Goal: Contribute content: Add original content to the website for others to see

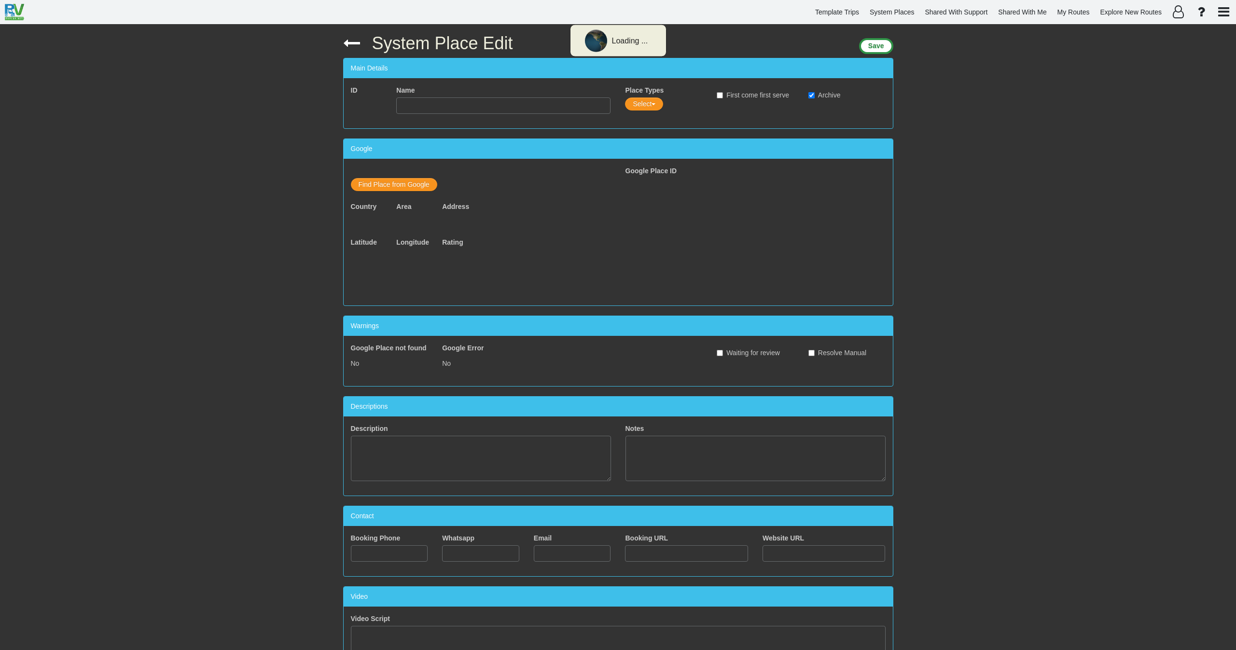
type input "Ferme de la Vallee"
checkbox input "true"
type textarea "Permanently closed"
type input "33238342541"
type input "tessierlolo@aol.com"
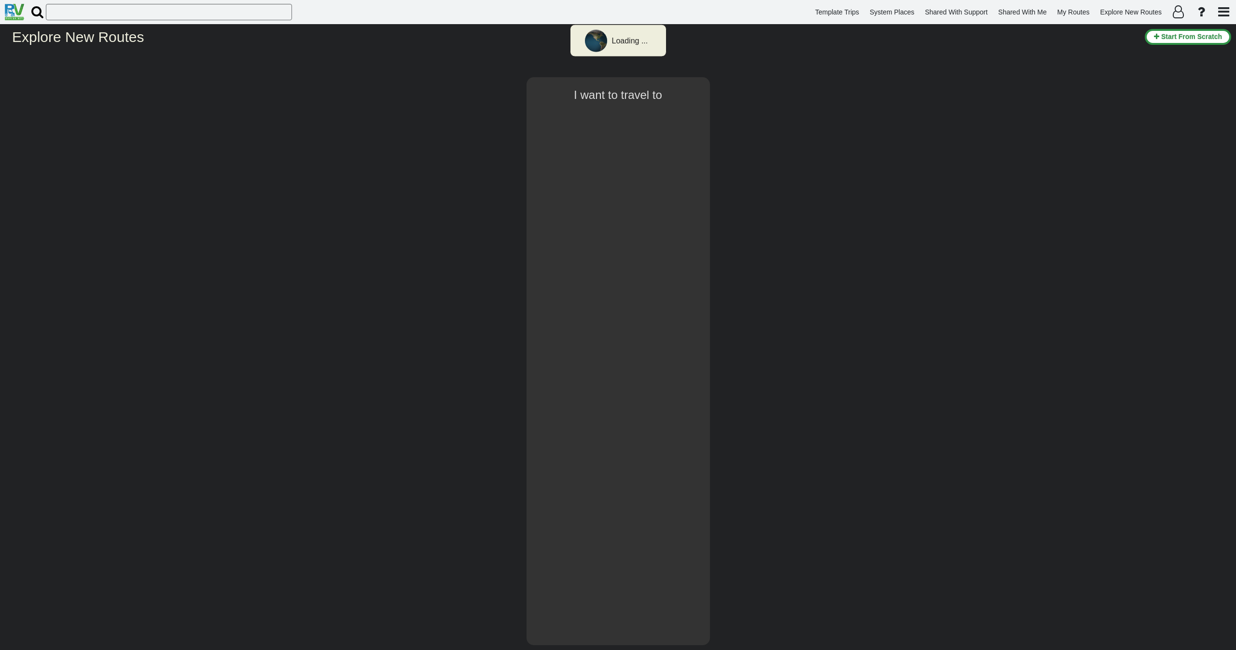
select select "number:2"
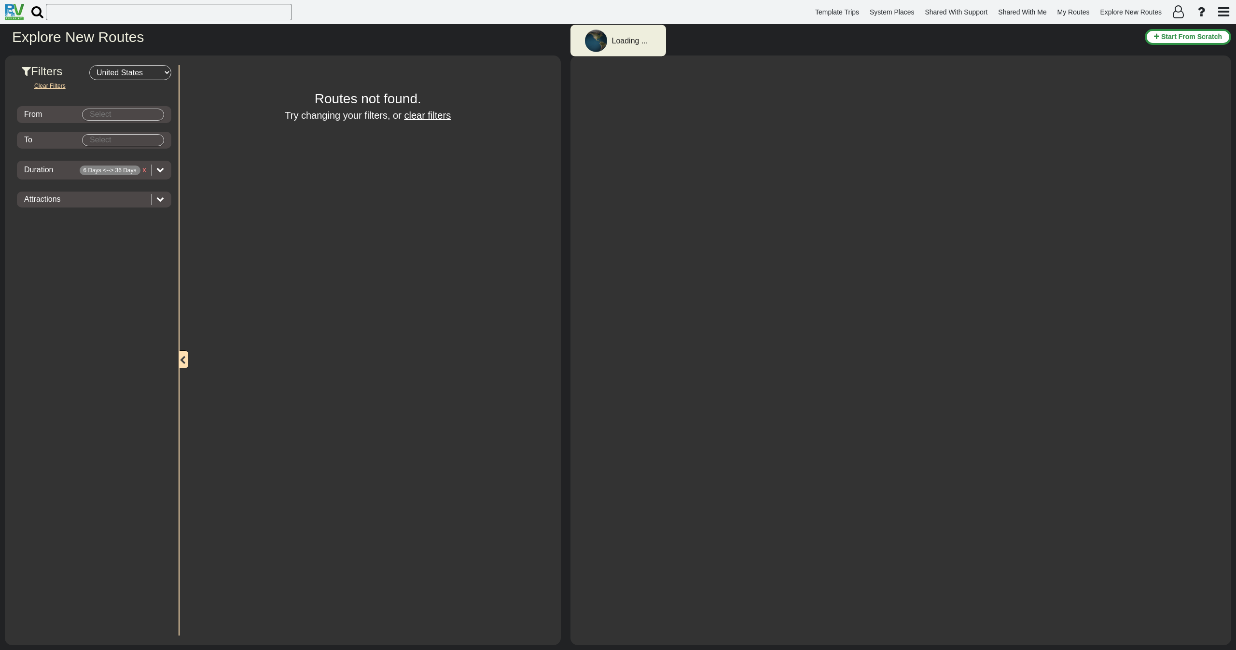
type input "Denver"
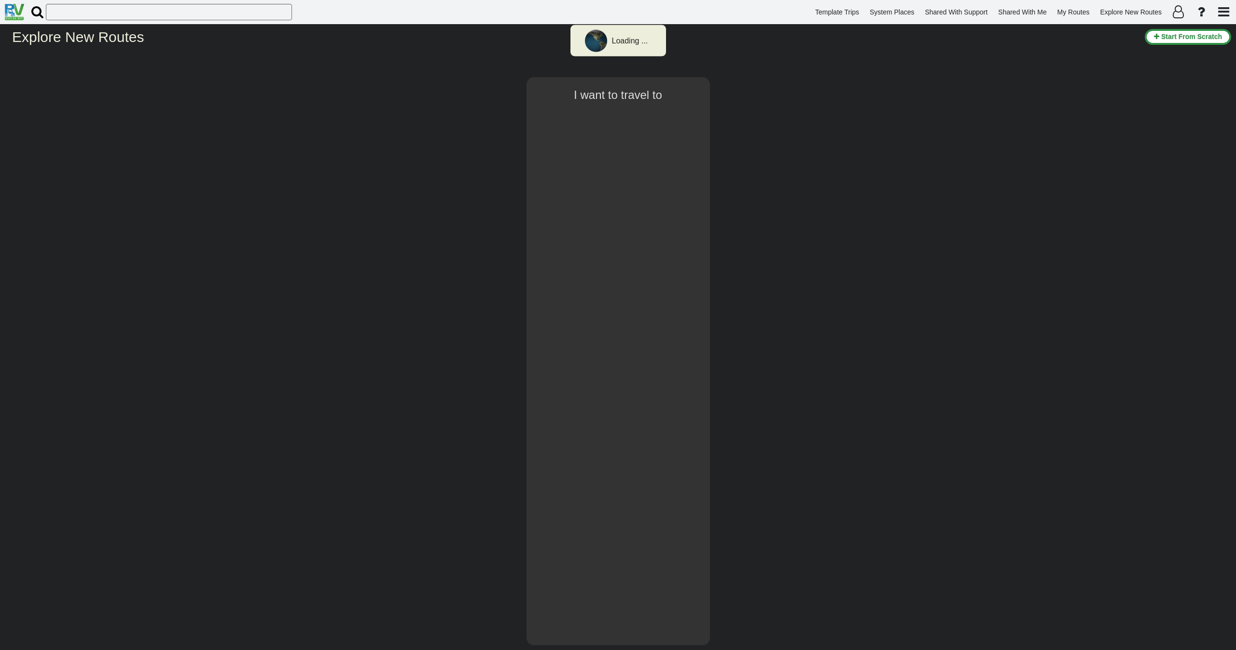
type input "Denver"
select select "number:2"
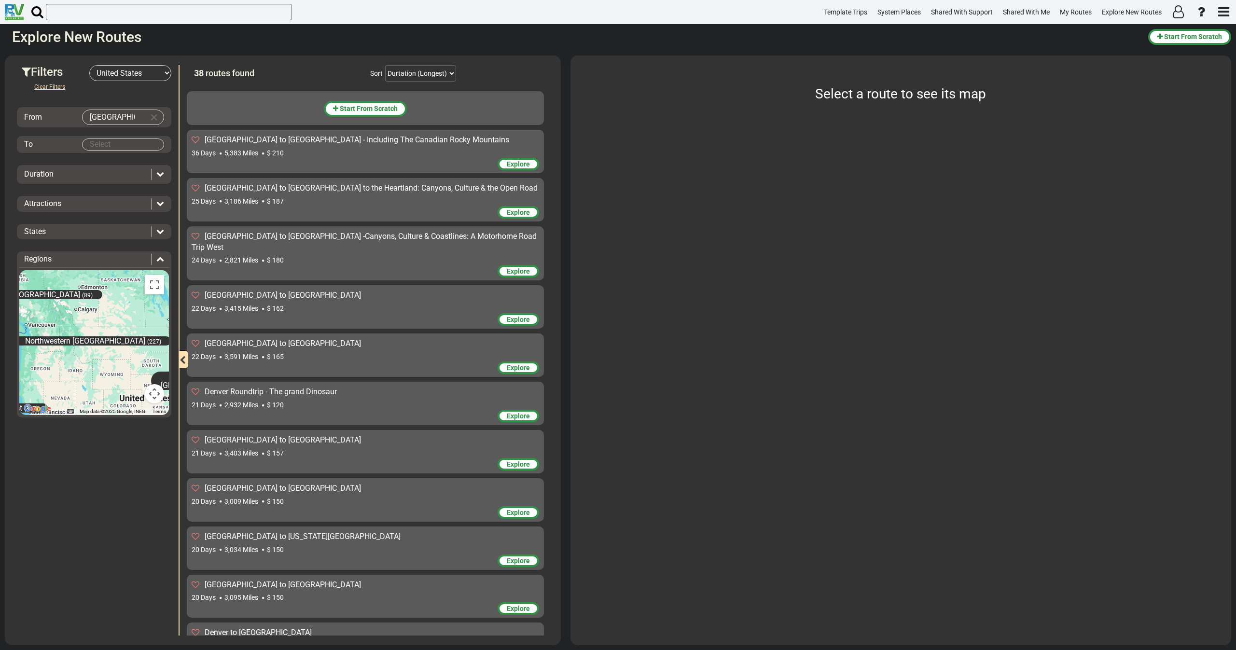
click at [509, 90] on div "Start From Scratch Denver to Los Angeles - Including The Canadian Rocky Mountai…" at bounding box center [368, 360] width 362 height 549
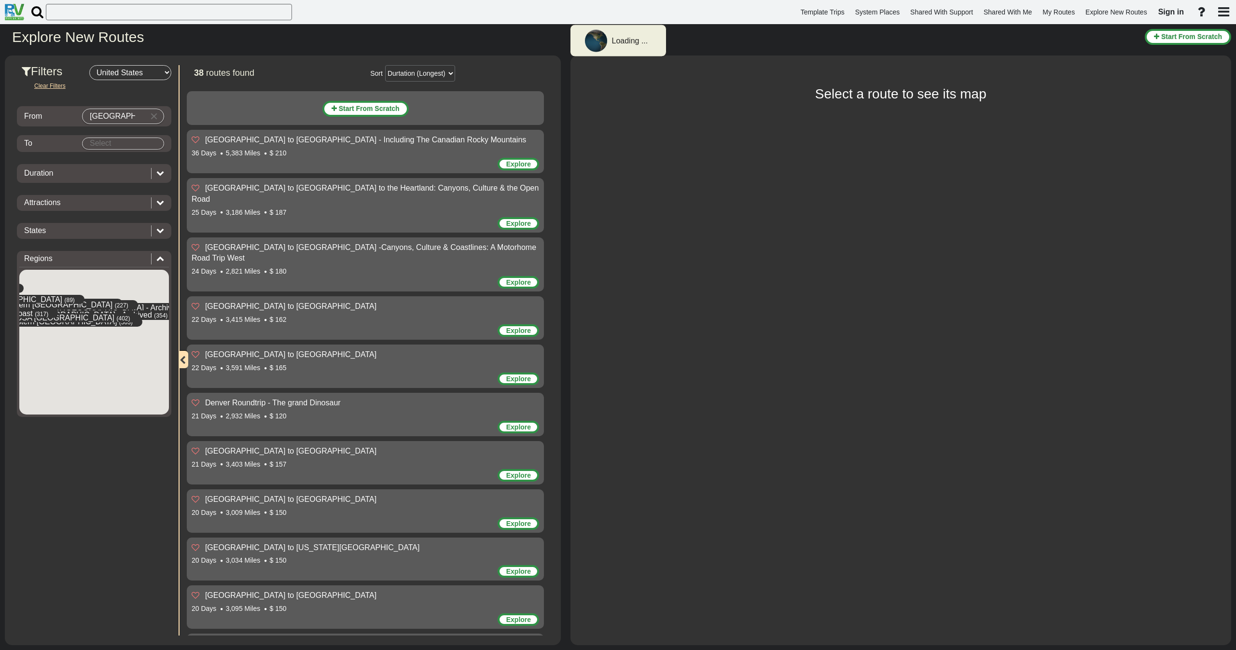
select select "number:2"
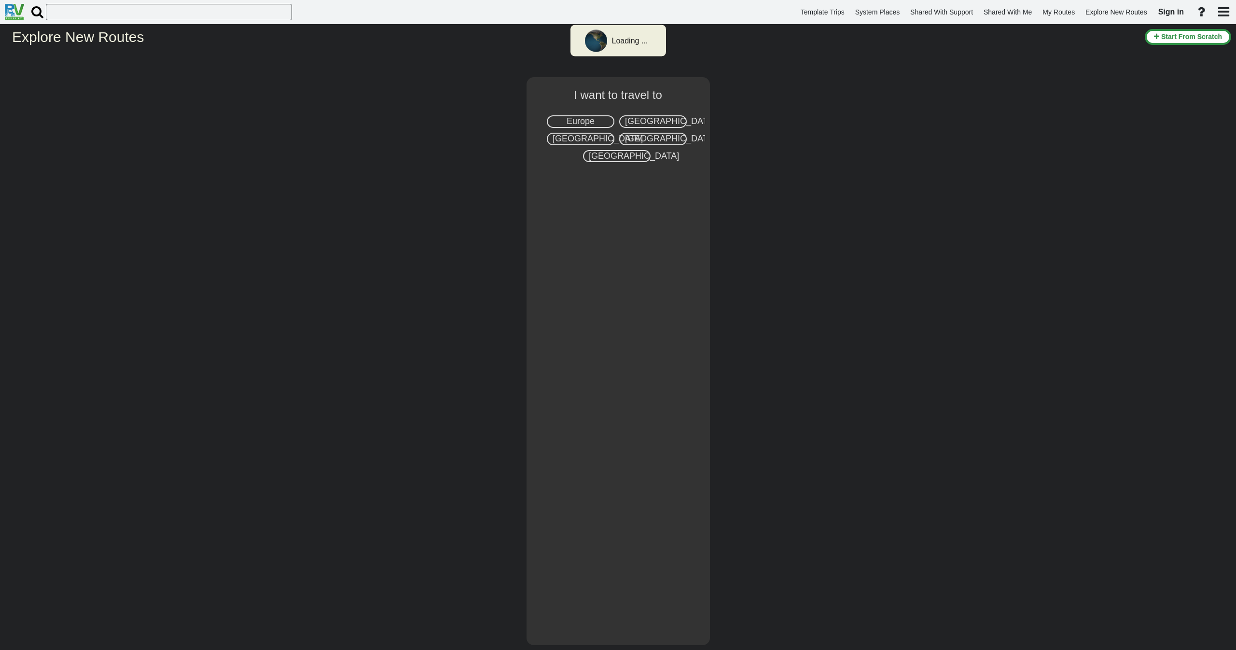
select select "number:2"
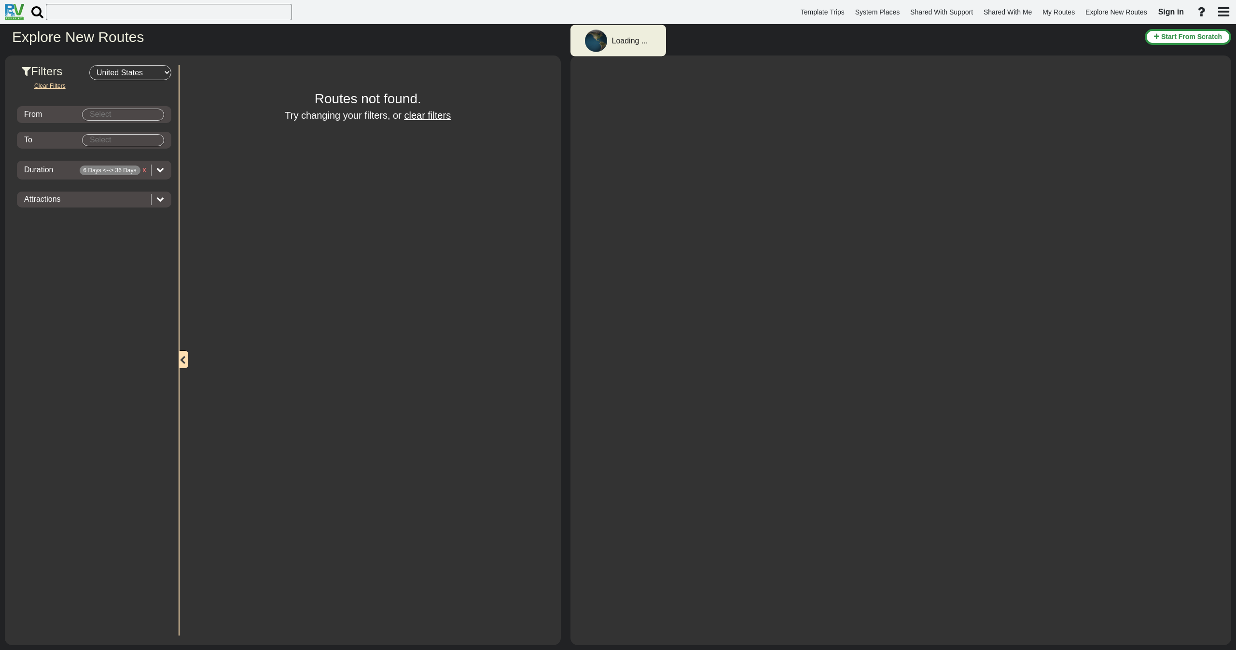
type input "[GEOGRAPHIC_DATA]"
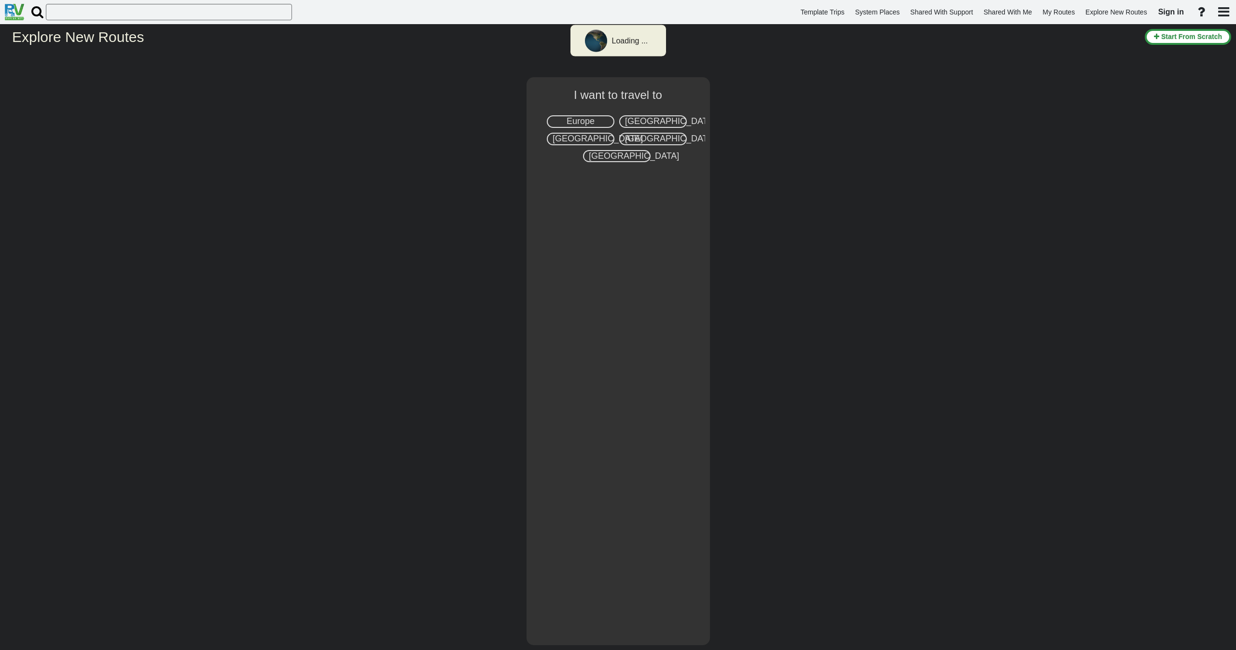
select select "number:2"
type input "[GEOGRAPHIC_DATA]"
select select "number:2"
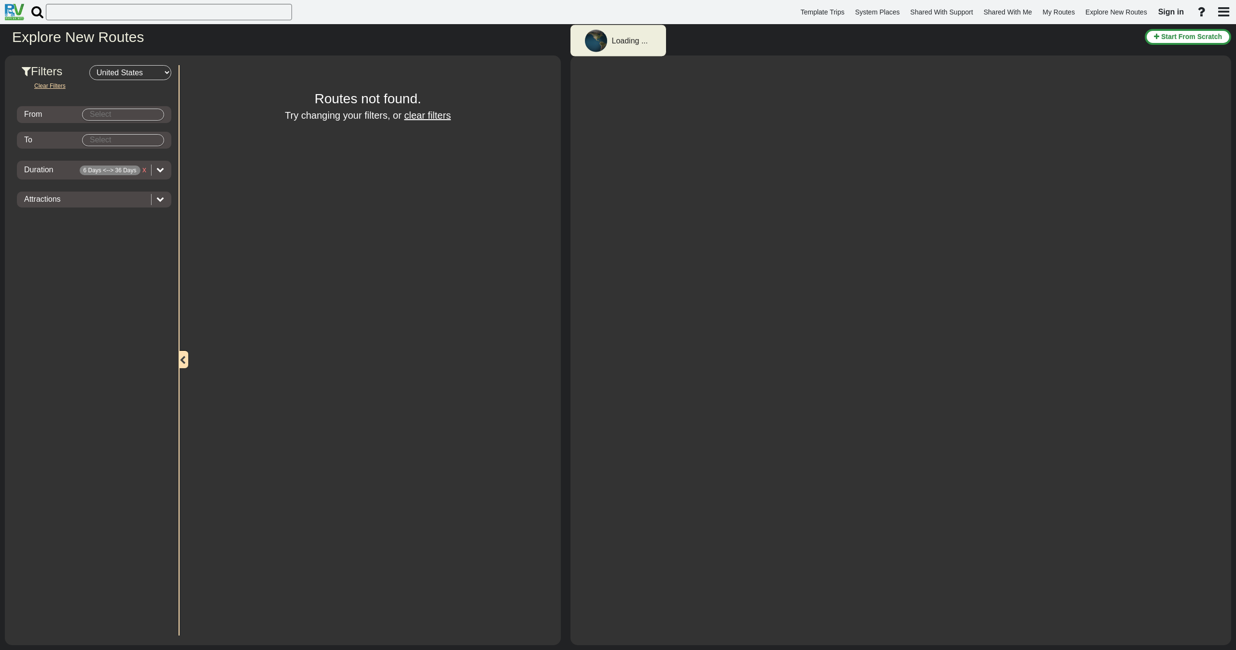
type input "[GEOGRAPHIC_DATA]"
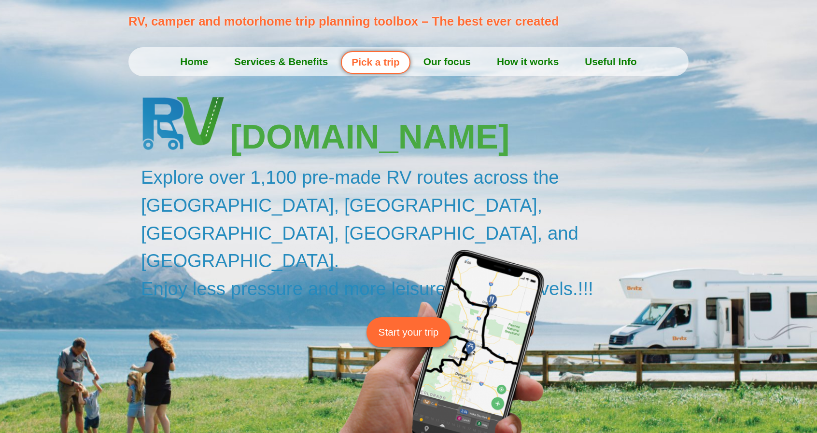
click at [166, 87] on div at bounding box center [408, 44] width 817 height 88
click at [116, 81] on div at bounding box center [408, 44] width 817 height 88
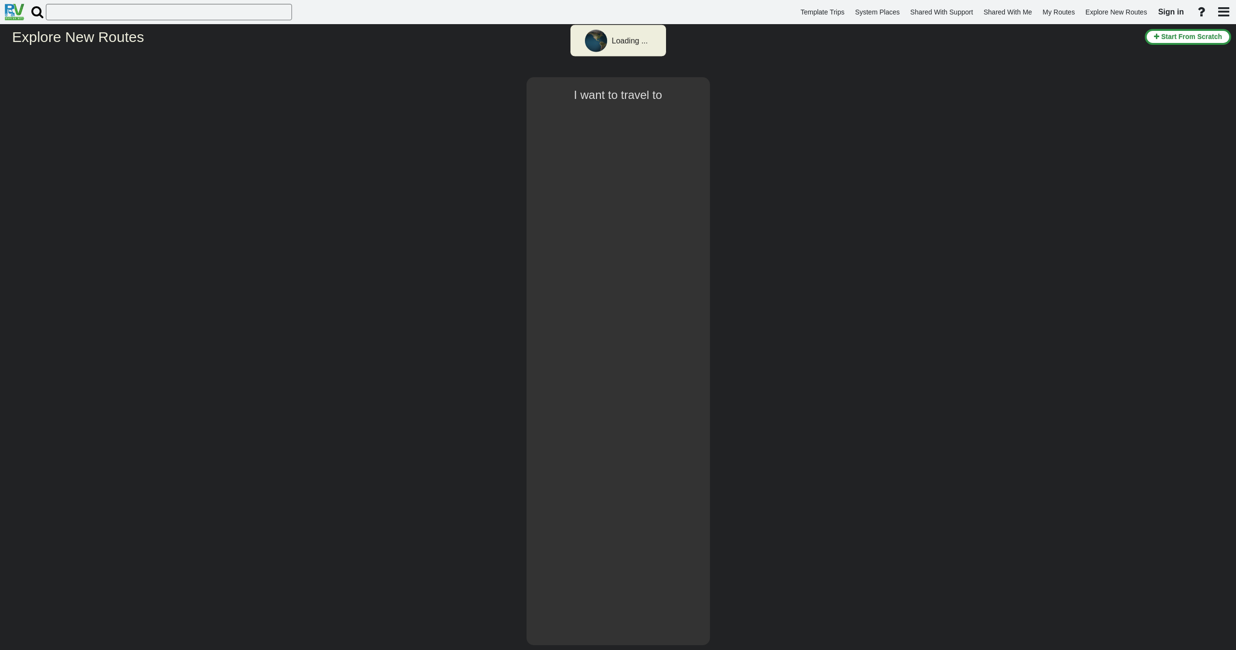
type input "[GEOGRAPHIC_DATA]"
select select "number:2"
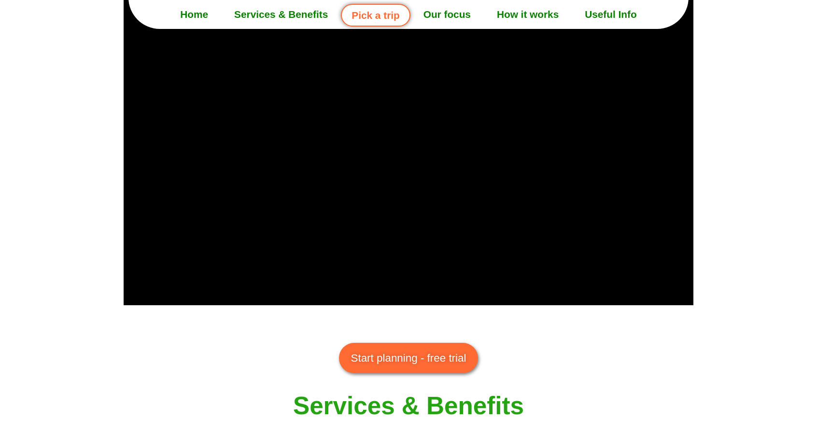
scroll to position [772, 0]
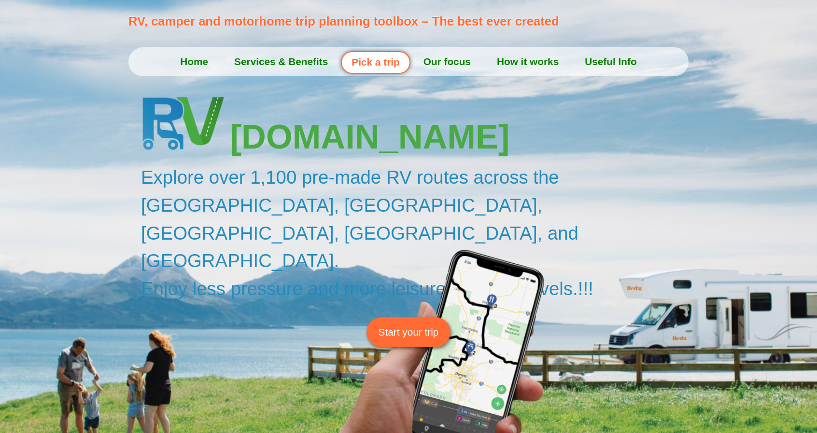
click at [393, 325] on span "Start your trip" at bounding box center [408, 332] width 60 height 15
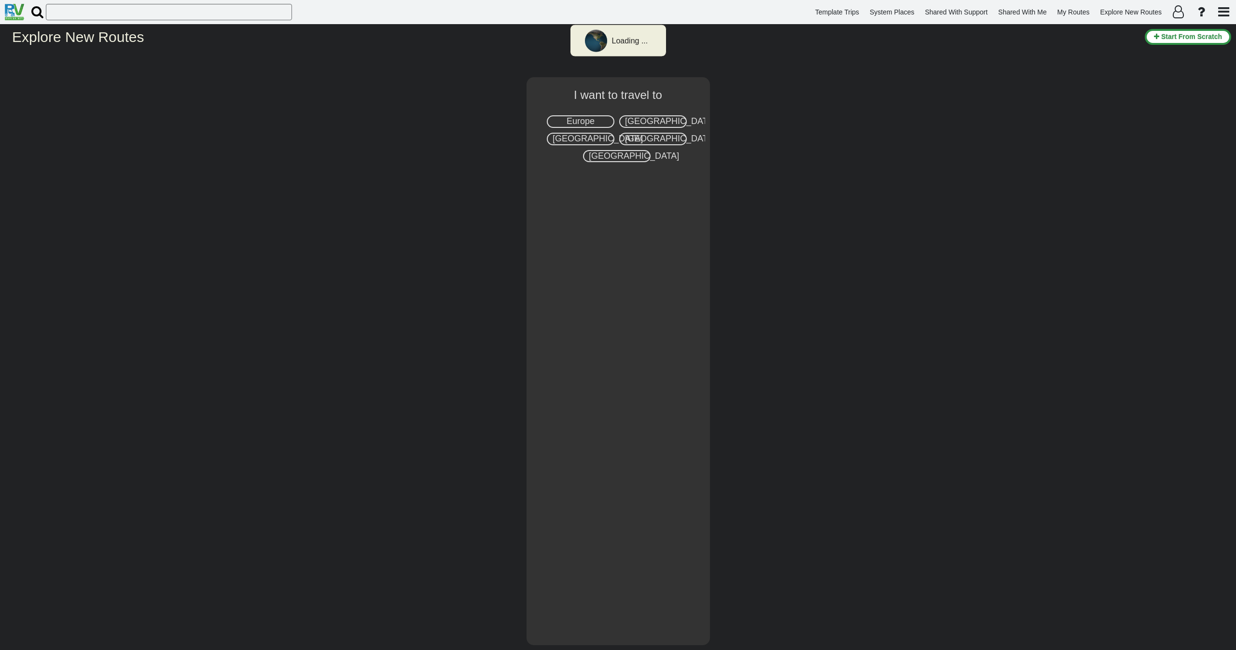
select select "number:2"
type input "[GEOGRAPHIC_DATA]"
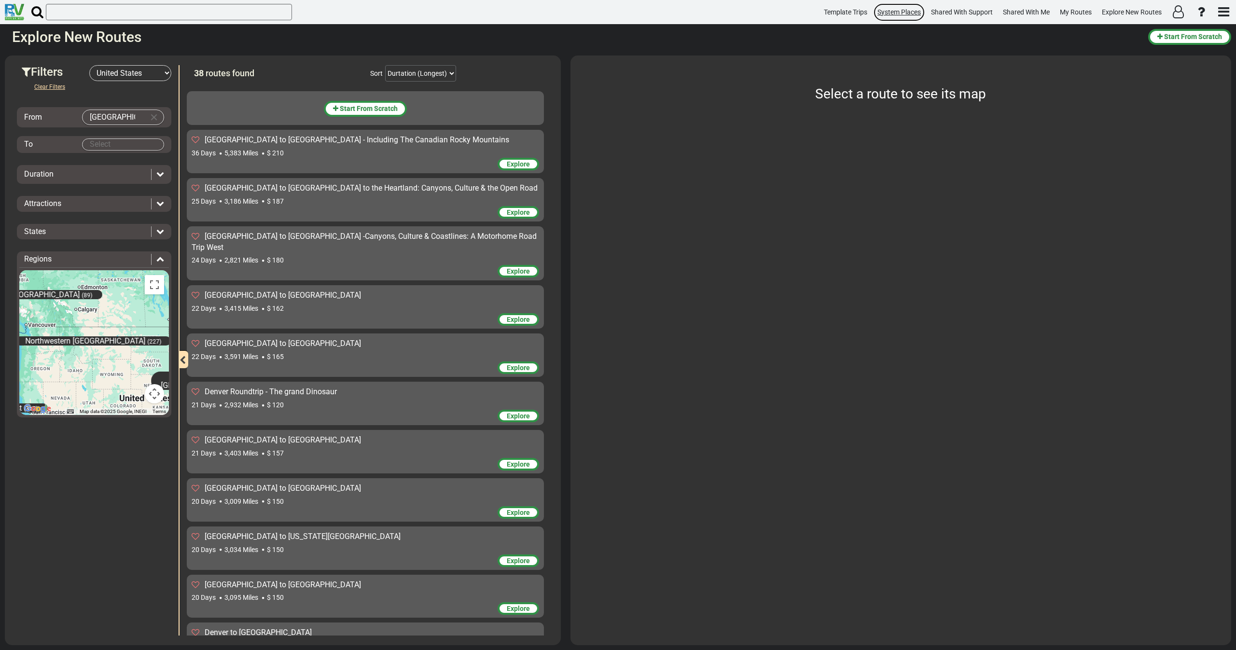
click at [893, 12] on span "System Places" at bounding box center [899, 12] width 43 height 8
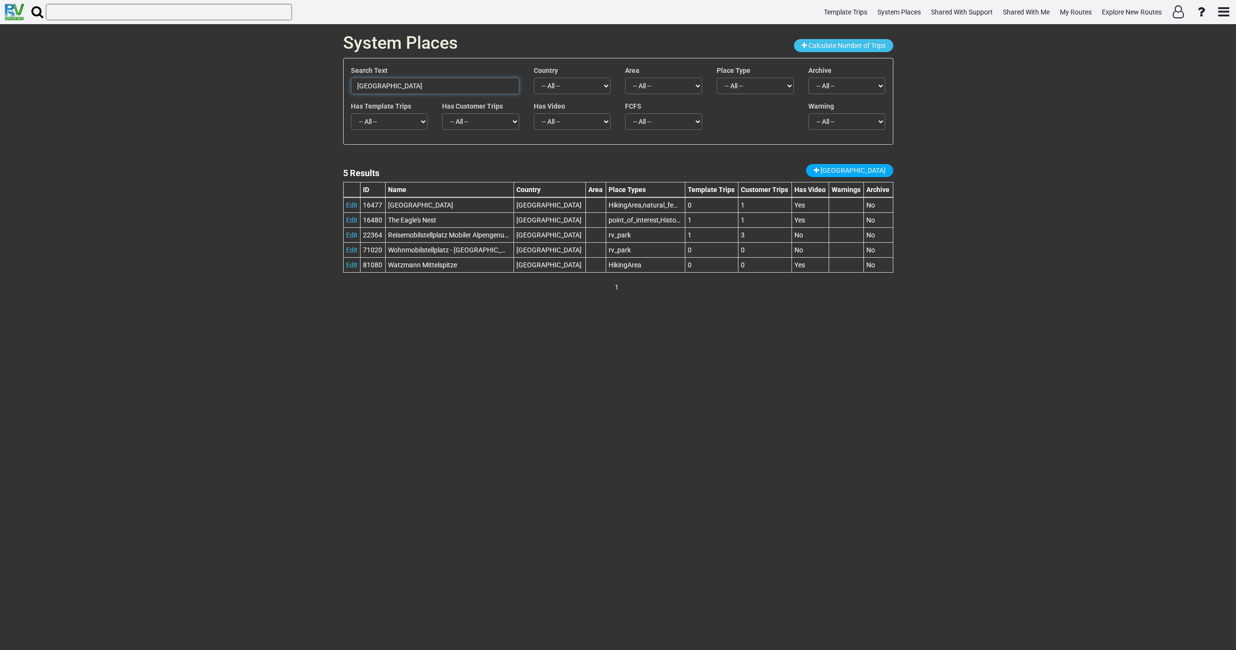
drag, startPoint x: 431, startPoint y: 87, endPoint x: 277, endPoint y: 96, distance: 153.8
click at [277, 96] on div "System Places Calculate Number of Trips Search Text Berchtesgaden Country -- Al…" at bounding box center [618, 337] width 1236 height 626
paste input "Illinois Route 66 Experience at Illinois State Fairground"
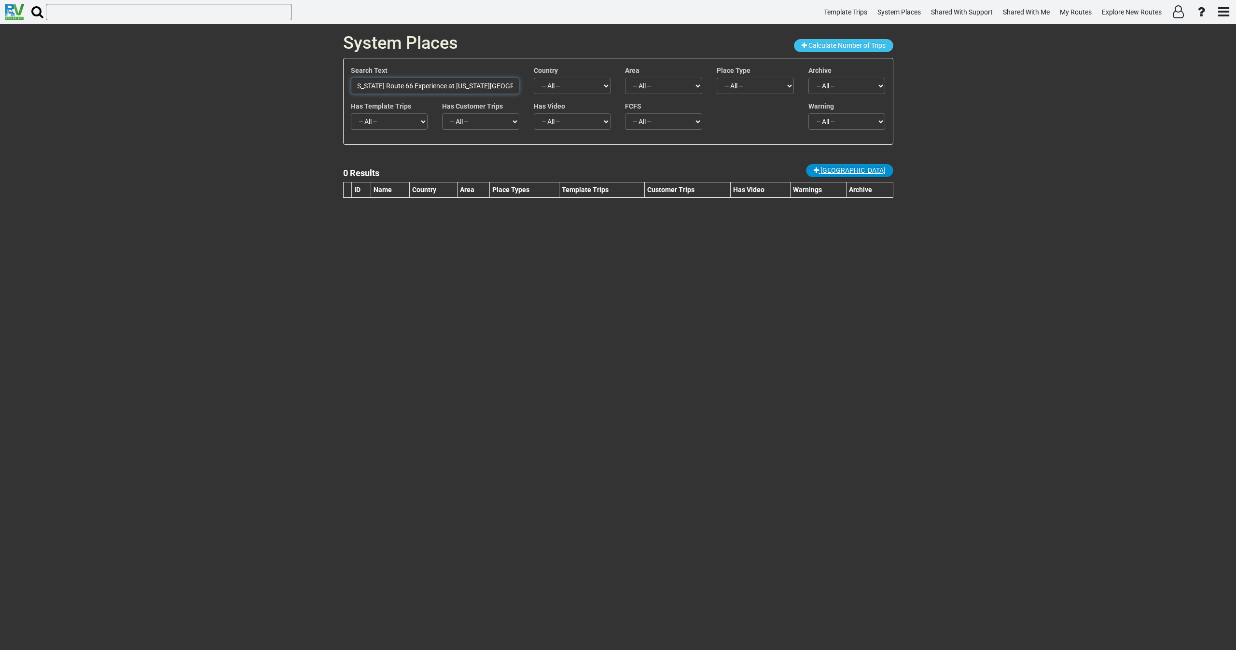
type input "Illinois Route 66 Experience at Illinois State Fairground"
click at [871, 171] on span "New Place" at bounding box center [853, 171] width 65 height 8
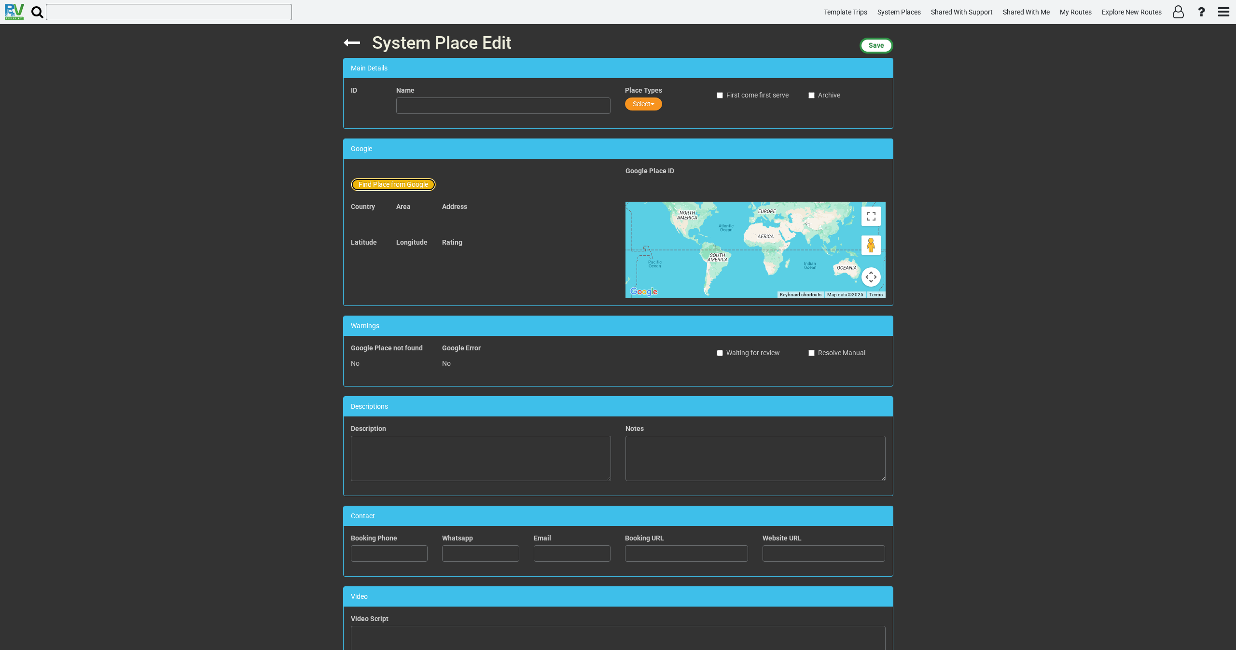
click at [399, 188] on button "Find Place from Google" at bounding box center [393, 184] width 85 height 13
click at [417, 190] on input "text" at bounding box center [504, 186] width 214 height 16
paste input "Illinois Route 66 Experience at Illinois State Fairground"
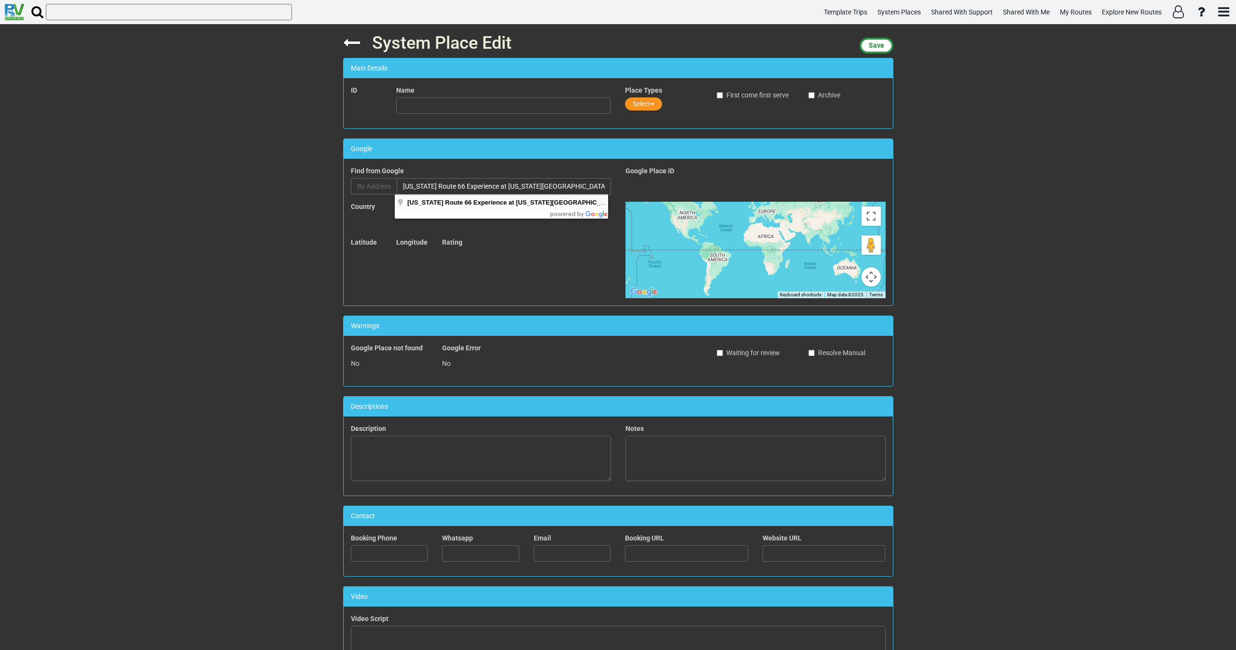
type input "Illinois Route 66 Experience at Illinois State Fairground, Gate 2, East Sangamo…"
type input "Illinois Route 66 Experience at Illinois State Fairground"
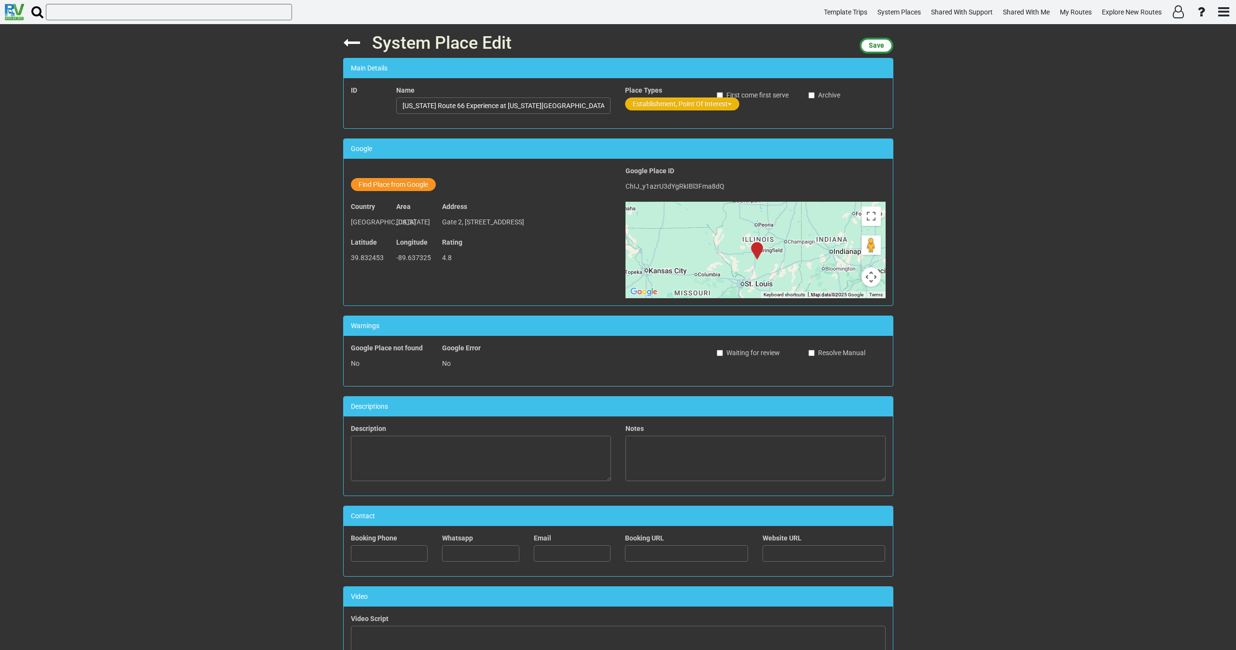
click at [657, 106] on button "Establishment, Point Of Interest" at bounding box center [682, 104] width 114 height 13
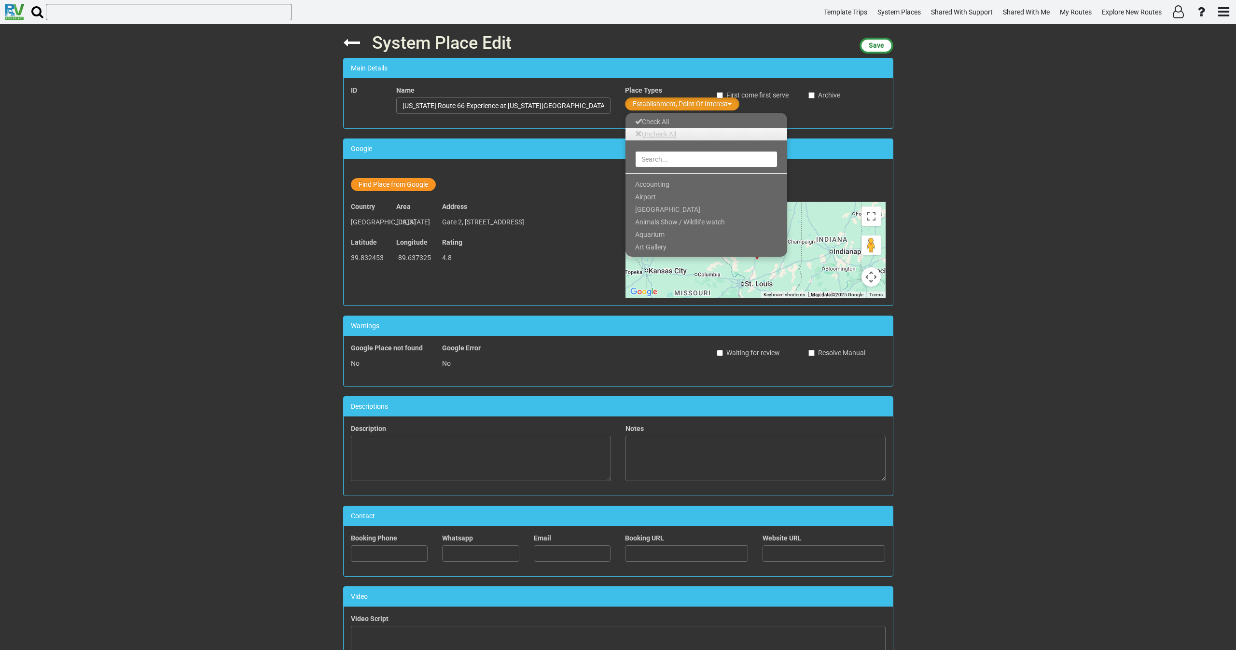
click at [655, 137] on link "Uncheck All" at bounding box center [707, 134] width 162 height 13
click at [656, 163] on input "text" at bounding box center [706, 159] width 142 height 16
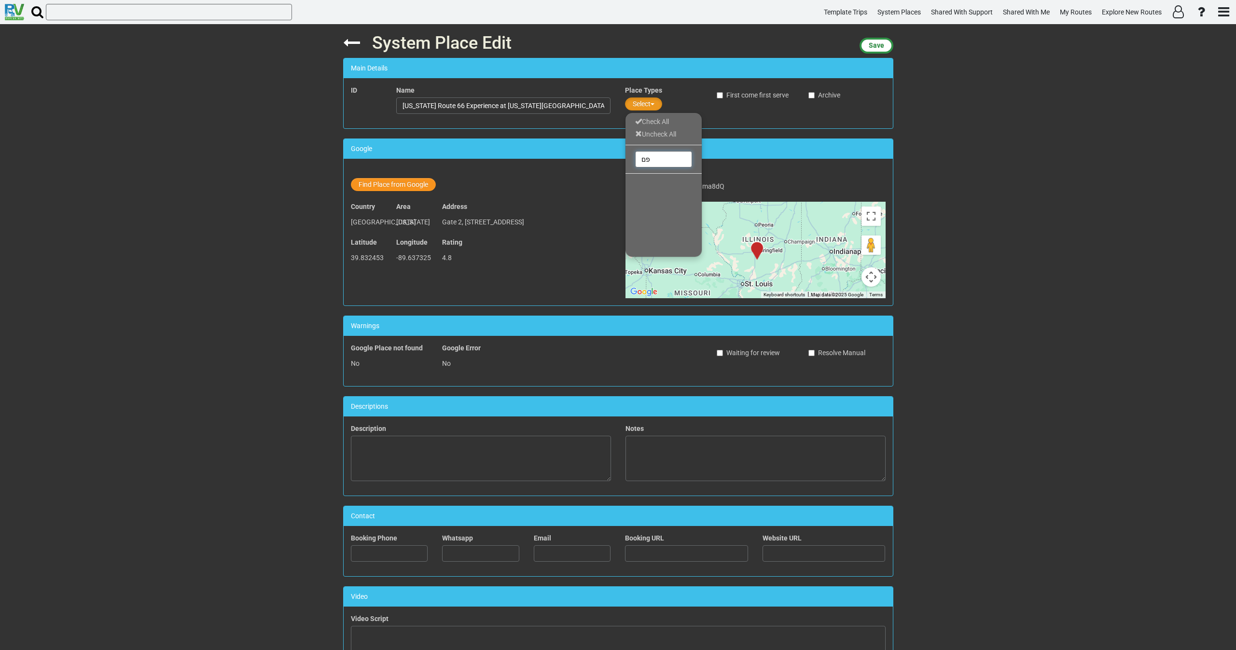
type input "פ"
type input "point"
click at [678, 183] on span "Point Of Interest" at bounding box center [659, 185] width 49 height 8
click at [924, 180] on div "System Place Edit Save Main Details ID Name Illinois Route 66 Experience at Ill…" at bounding box center [618, 337] width 1236 height 626
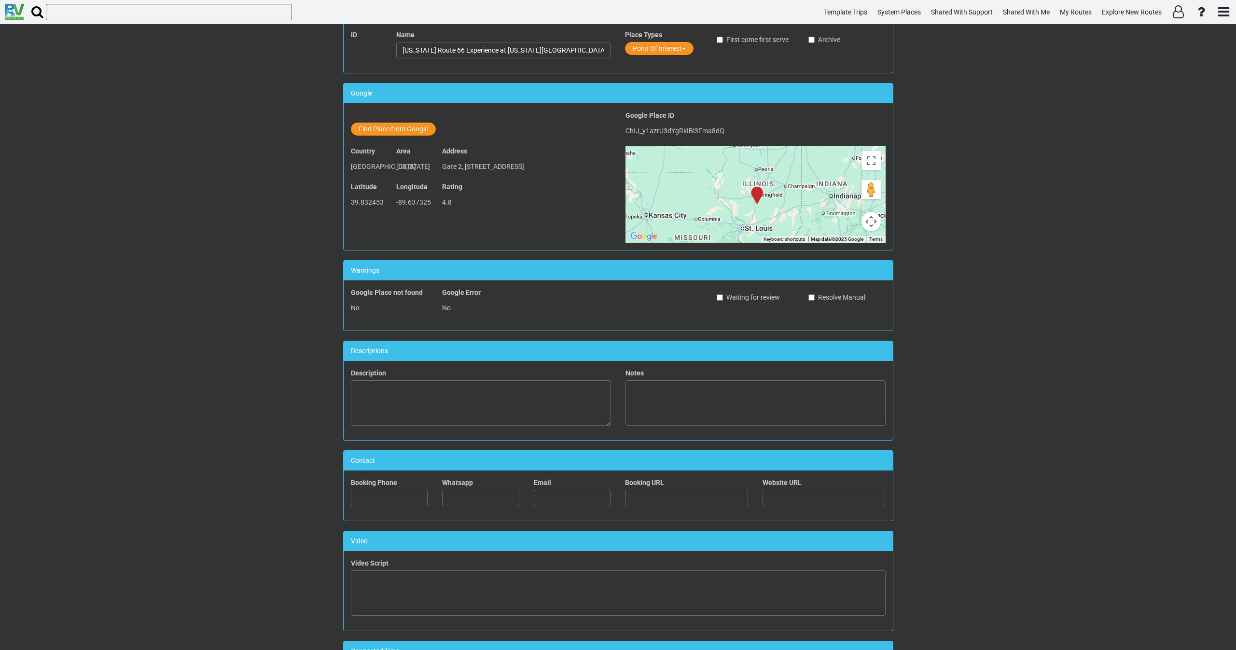
scroll to position [198, 0]
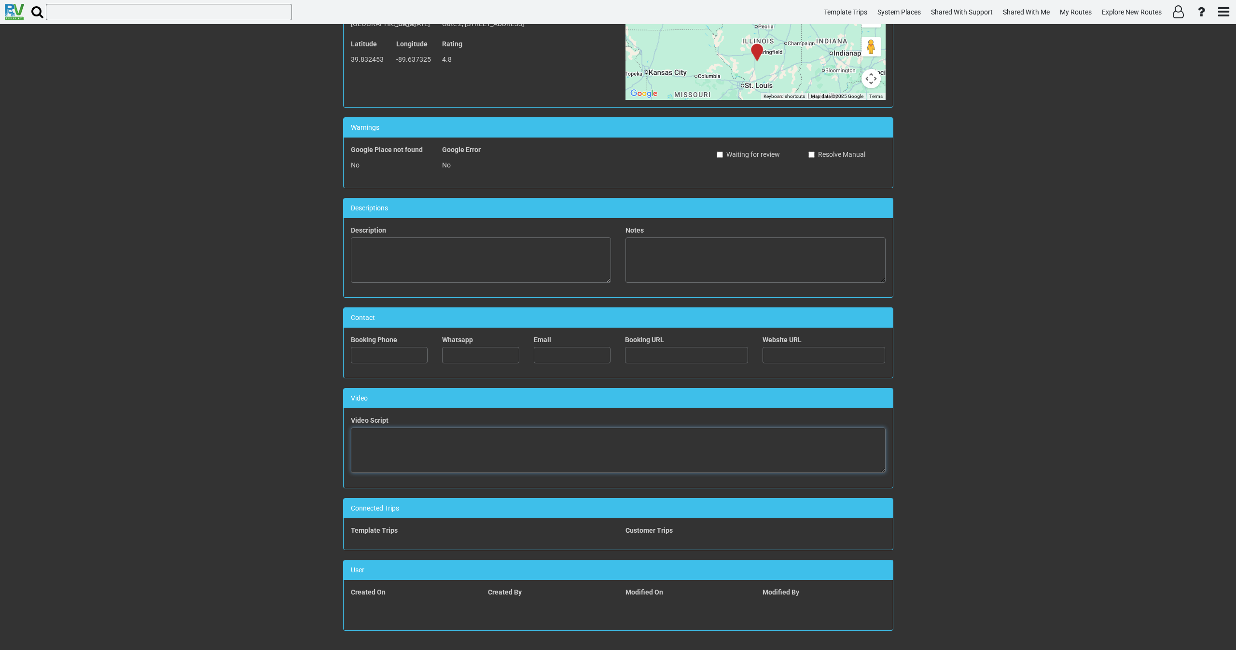
click at [482, 445] on textarea at bounding box center [618, 450] width 535 height 45
paste textarea "<iframe width="560" height="315" src="https://www.youtube.com/embed/GzjpWbYQjNs…"
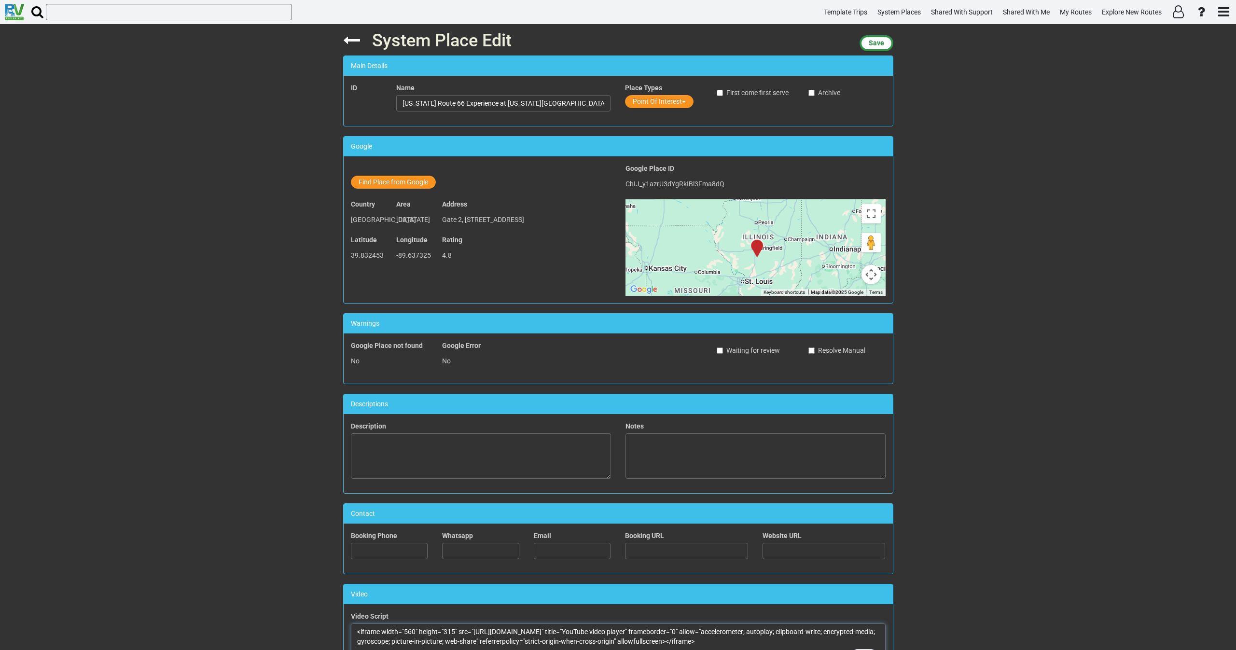
scroll to position [0, 0]
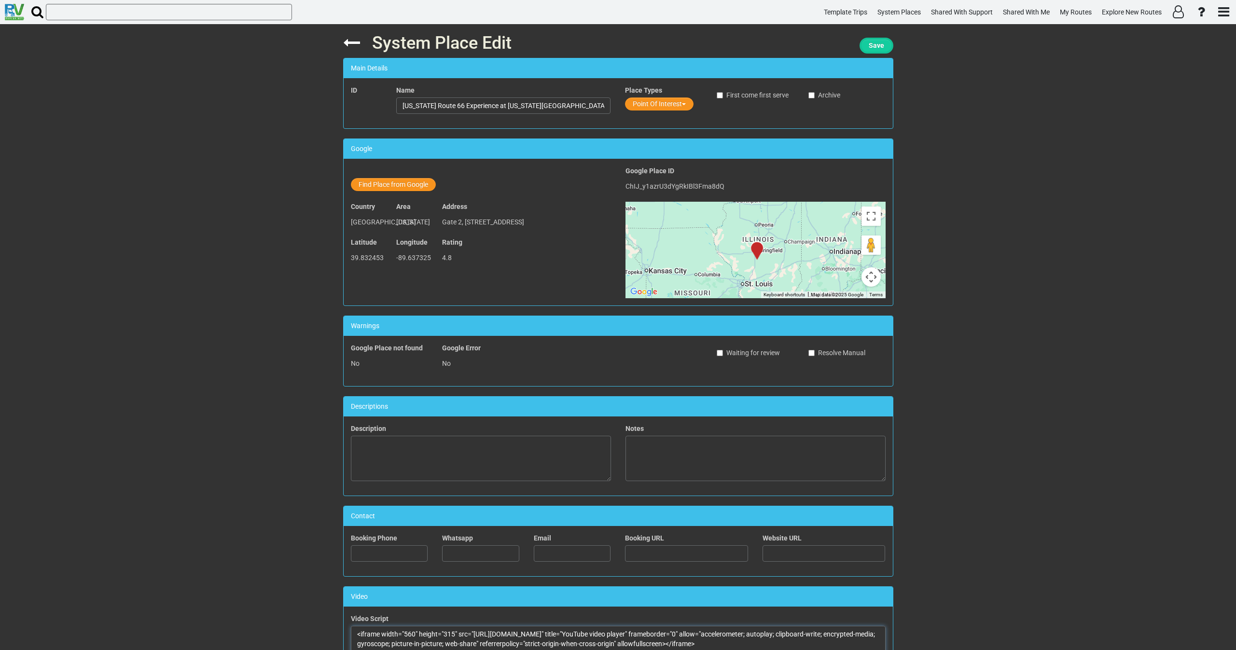
type textarea "<iframe width="560" height="315" src="https://www.youtube.com/embed/GzjpWbYQjNs…"
click at [873, 45] on span "Save" at bounding box center [876, 46] width 15 height 8
click at [647, 104] on button "Point Of Interest" at bounding box center [659, 104] width 69 height 13
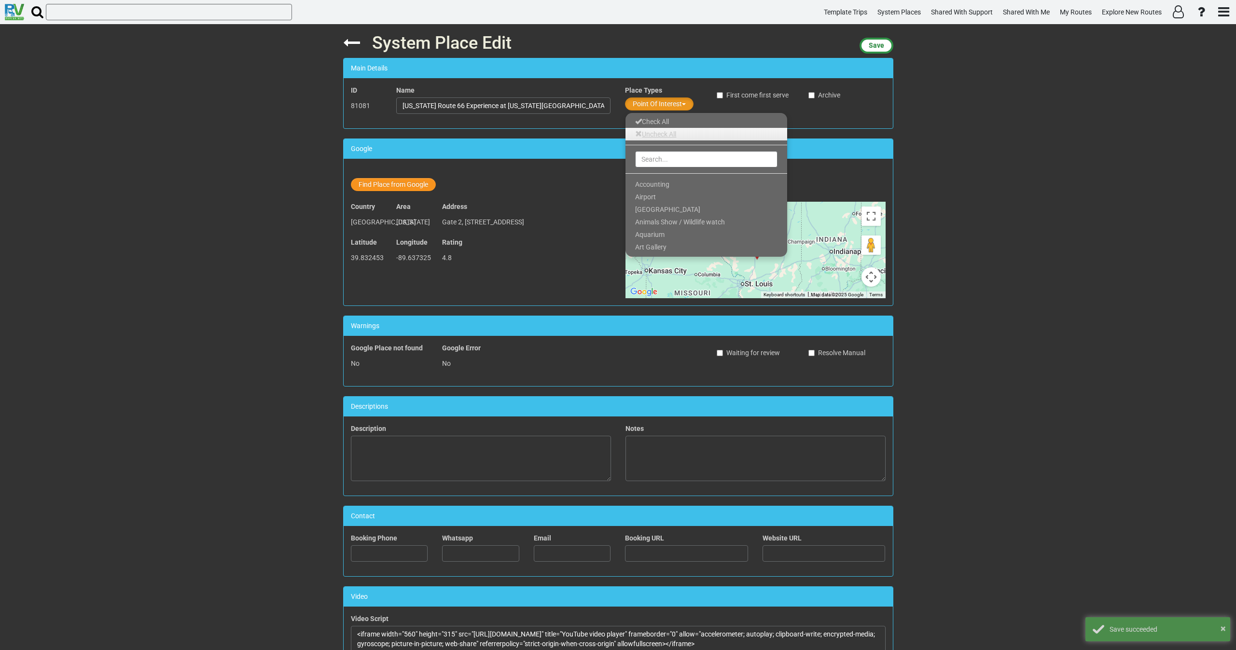
click at [648, 135] on link "Uncheck All" at bounding box center [707, 134] width 162 height 13
click at [658, 167] on input "text" at bounding box center [706, 159] width 142 height 16
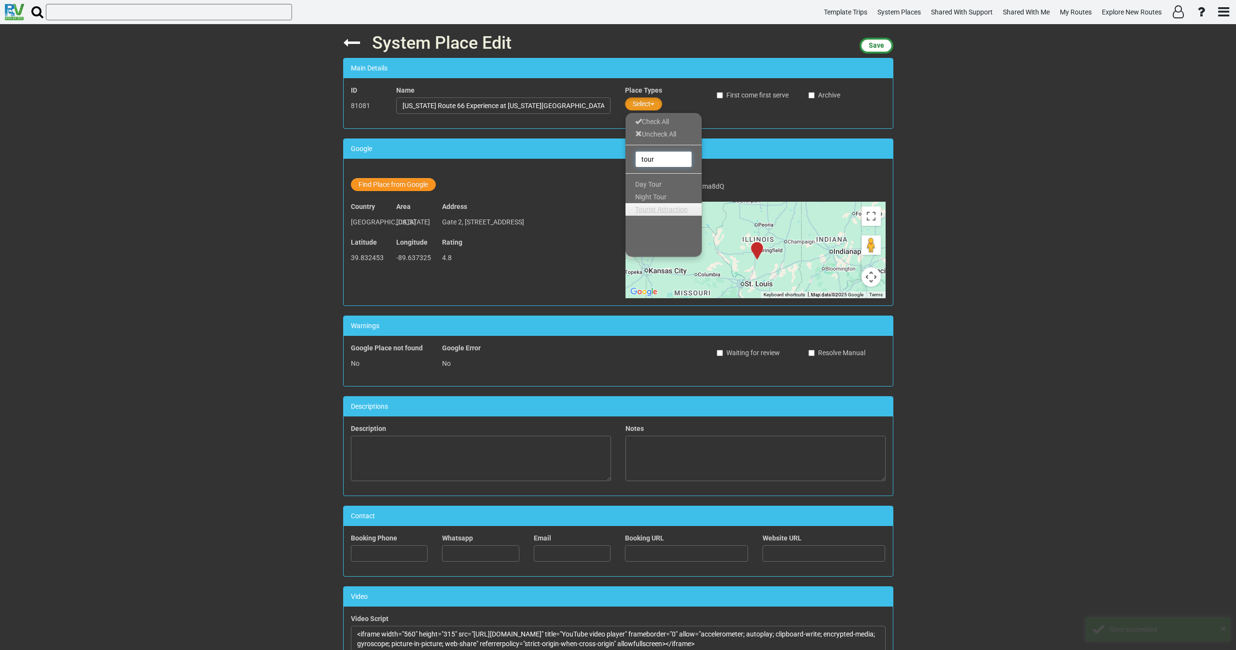
type input "tour"
click at [665, 208] on span "Tourist Attraction" at bounding box center [661, 210] width 53 height 8
click at [876, 44] on span "Save" at bounding box center [876, 46] width 15 height 8
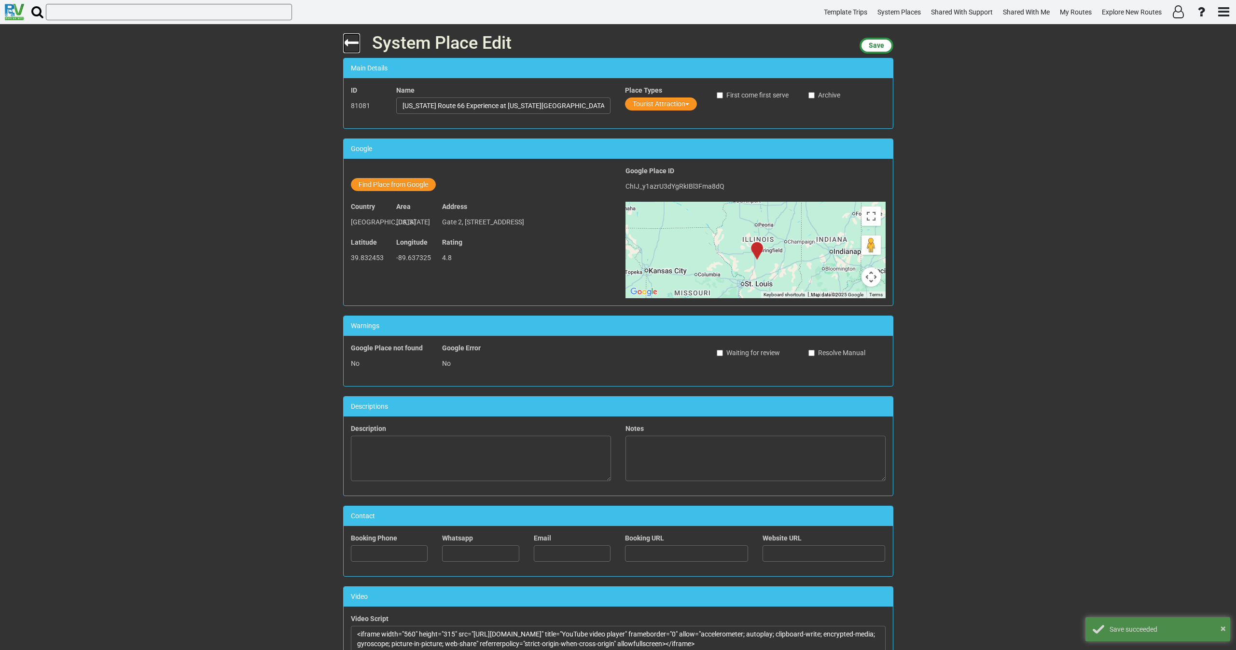
click at [346, 41] on icon at bounding box center [351, 42] width 17 height 17
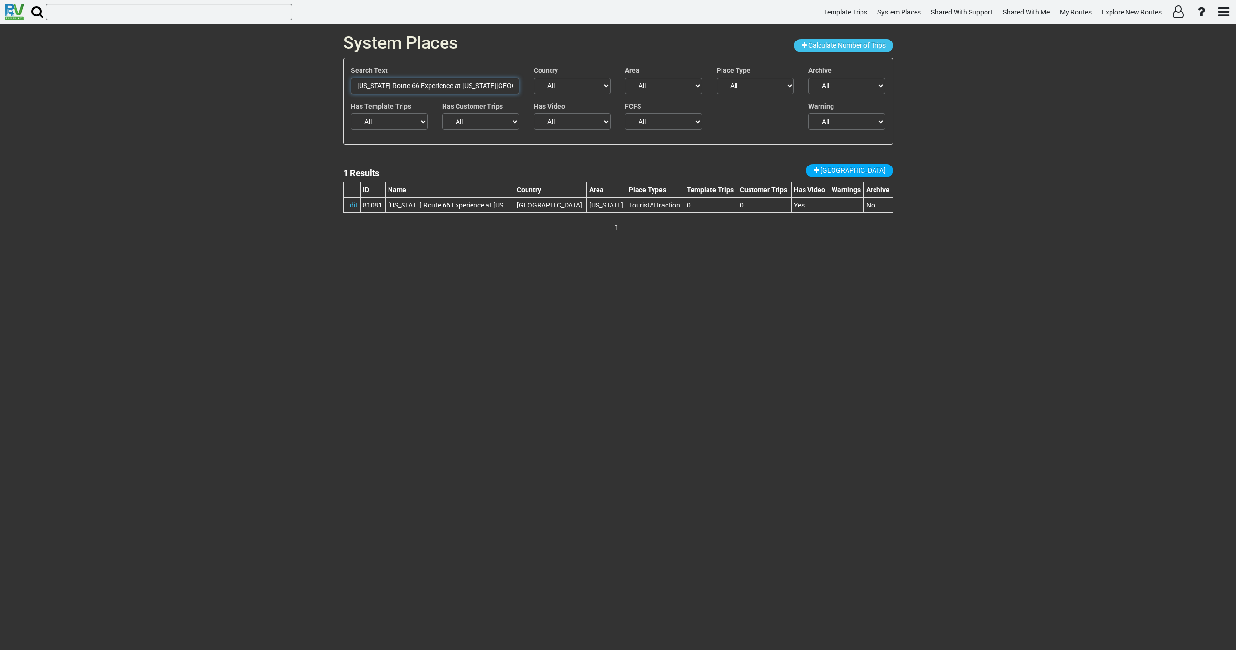
click at [499, 83] on input "Illinois Route 66 Experience at Illinois State Fairground" at bounding box center [435, 86] width 168 height 16
paste input "Shea's Gas Station Museum"
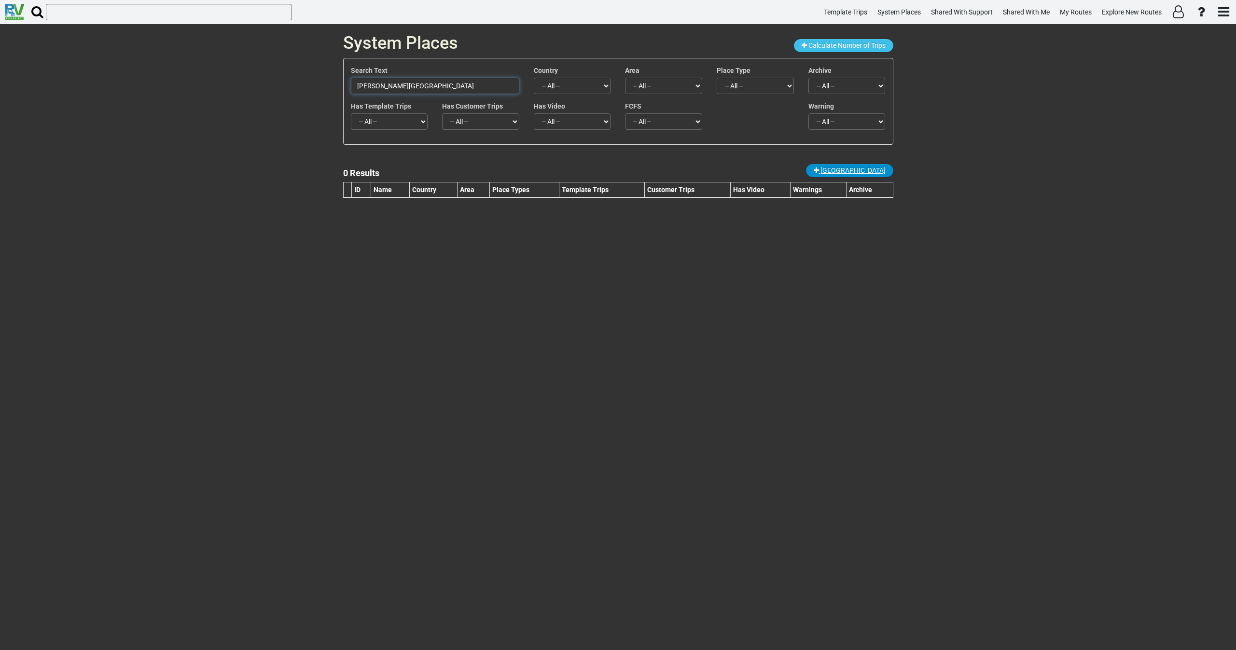
type input "Shea's Gas Station Museum"
click at [861, 167] on span "New Place" at bounding box center [853, 171] width 65 height 8
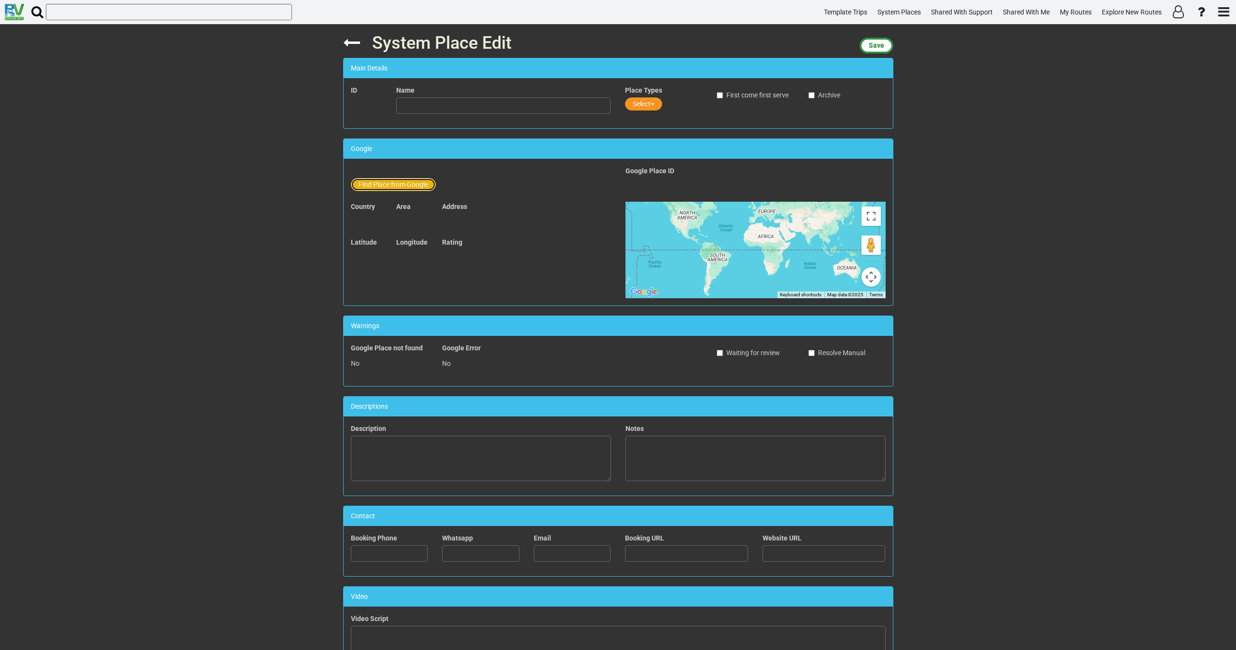
click at [383, 181] on button "Find Place from Google" at bounding box center [393, 184] width 85 height 13
click at [405, 187] on input "text" at bounding box center [504, 186] width 214 height 16
paste input "Shea's Gas Station Museum"
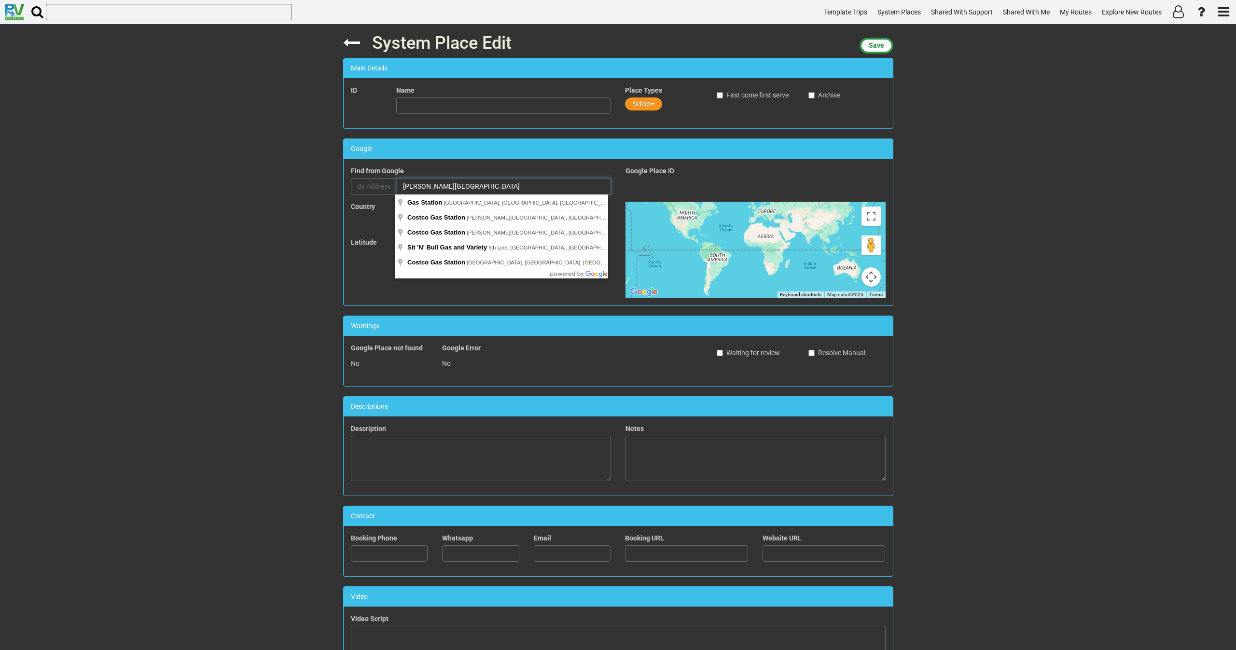
drag, startPoint x: 503, startPoint y: 189, endPoint x: 329, endPoint y: 187, distance: 174.3
click at [329, 187] on div "System Place Edit Save Main Details ID Name Place Types Select First come first…" at bounding box center [618, 337] width 1236 height 626
paste input "Historic Rt 66 Museum, 1236 E Sangamon Ave, Springfield, IL 62702, United States"
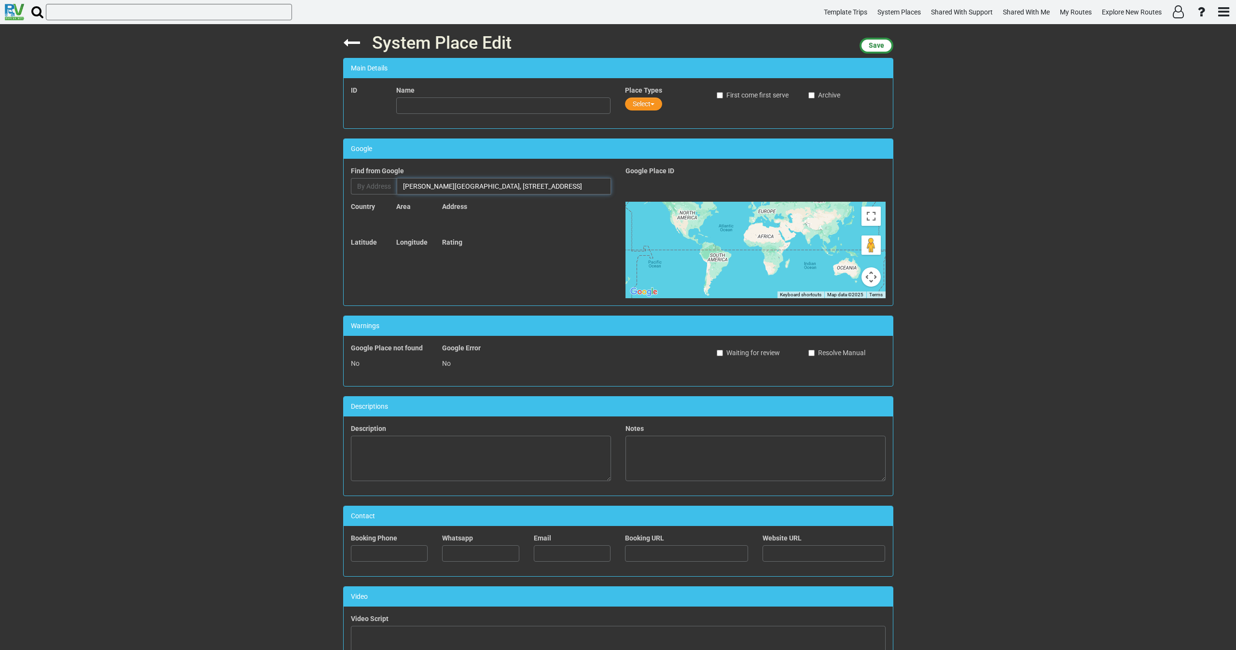
drag, startPoint x: 480, startPoint y: 186, endPoint x: 380, endPoint y: 193, distance: 100.1
click at [380, 193] on div "By Address Shea's Historic Rt 66 Museum, 1236 E Sangamon Ave, Springfield, IL 6…" at bounding box center [481, 186] width 260 height 16
click at [442, 189] on input "Shea's Historic Rt 66 Museum, 1236 E Sangamon Ave, Springfield, IL 62702, Unite…" at bounding box center [504, 186] width 214 height 16
click at [492, 188] on input "Shea's Historic Rt 66 Museum, 1236 E Sangamon Ave, Springfield, IL 62702, Unite…" at bounding box center [504, 186] width 214 height 16
type input "Shea's Historic Rt 66 Museum, 1236 E Sangamon Ave, Springfield, IL 62702, Unite…"
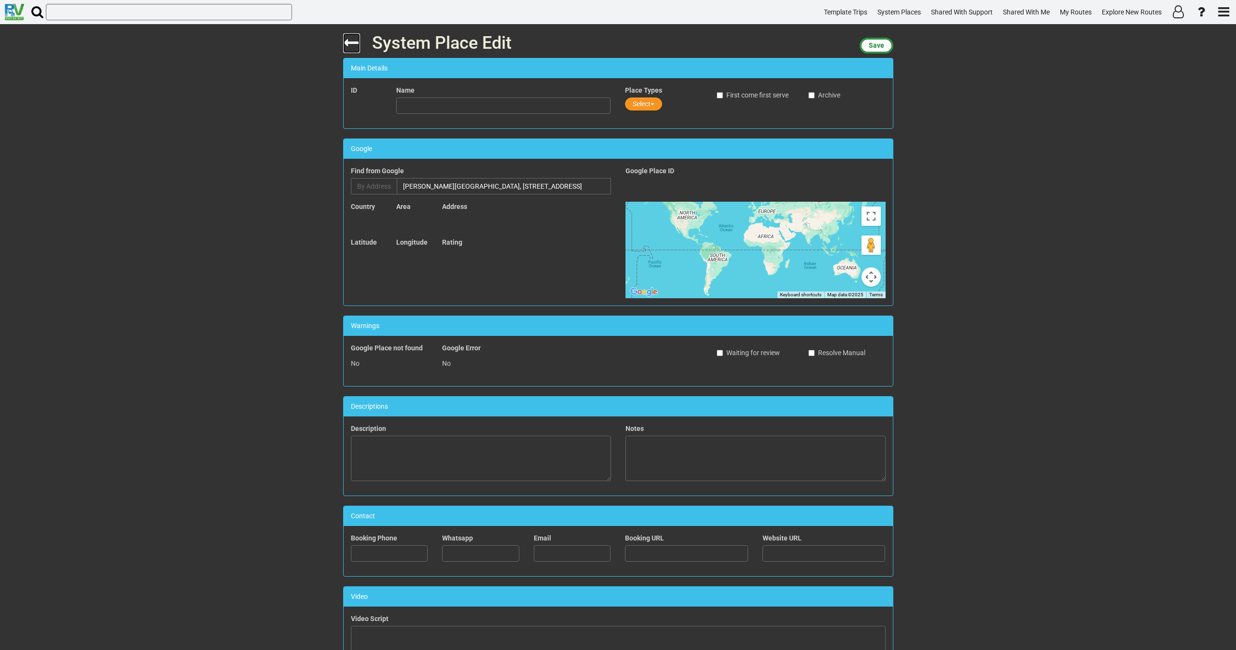
click at [347, 44] on icon at bounding box center [351, 42] width 17 height 17
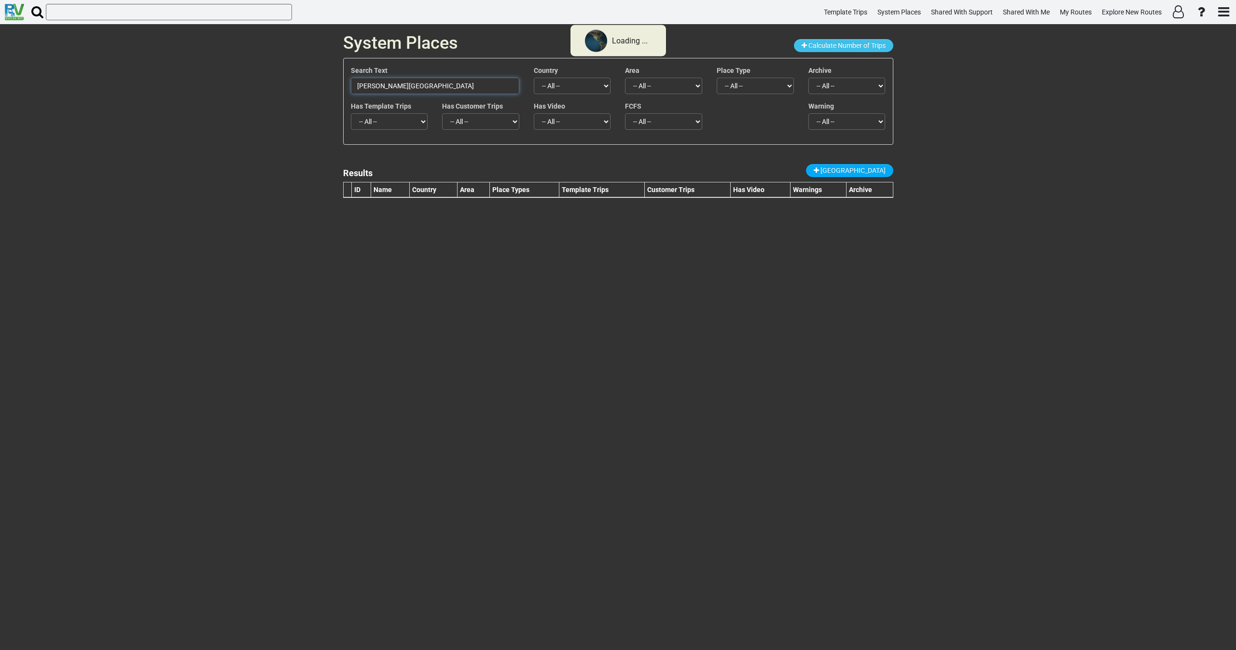
drag, startPoint x: 400, startPoint y: 90, endPoint x: 282, endPoint y: 89, distance: 117.8
click at [282, 89] on div "System Places Calculate Number of Trips Search Text Shea's Gas Station Museum C…" at bounding box center [618, 337] width 1236 height 626
paste input "Lincoln Home National Historic Site"
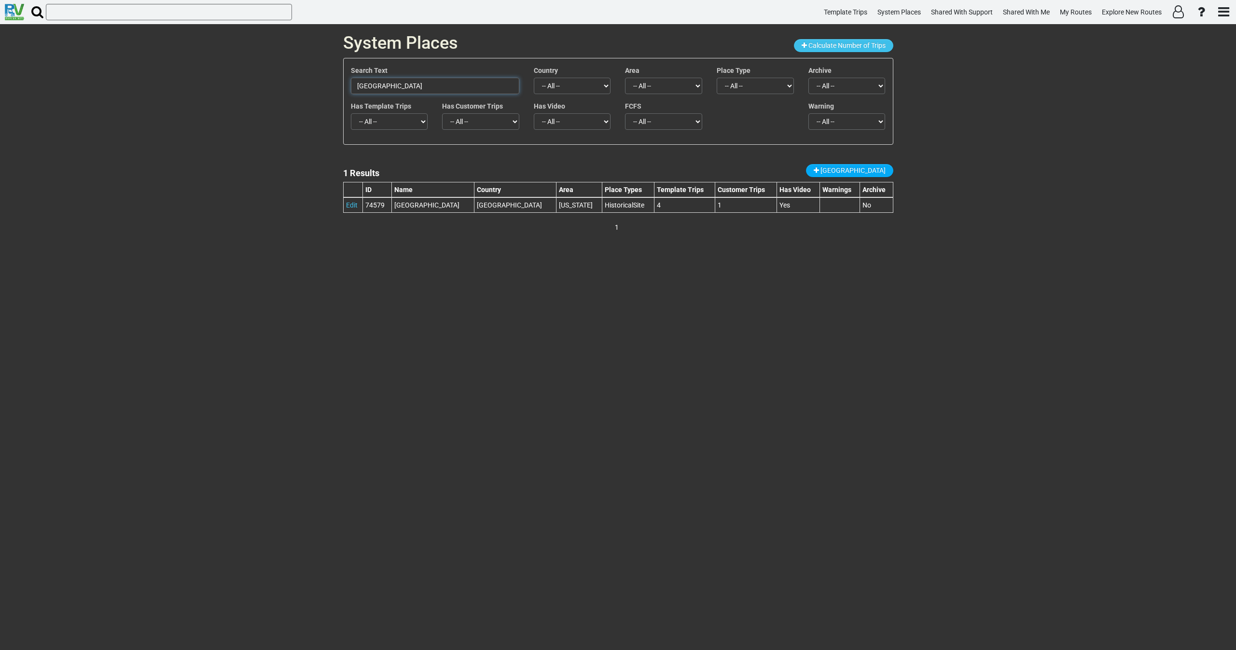
drag, startPoint x: 478, startPoint y: 85, endPoint x: 244, endPoint y: 83, distance: 233.6
click at [245, 84] on div "System Places Calculate Number of Trips Search Text Lincoln Home National Histo…" at bounding box center [618, 337] width 1236 height 626
paste input "Historic Route 66 Brick Road"
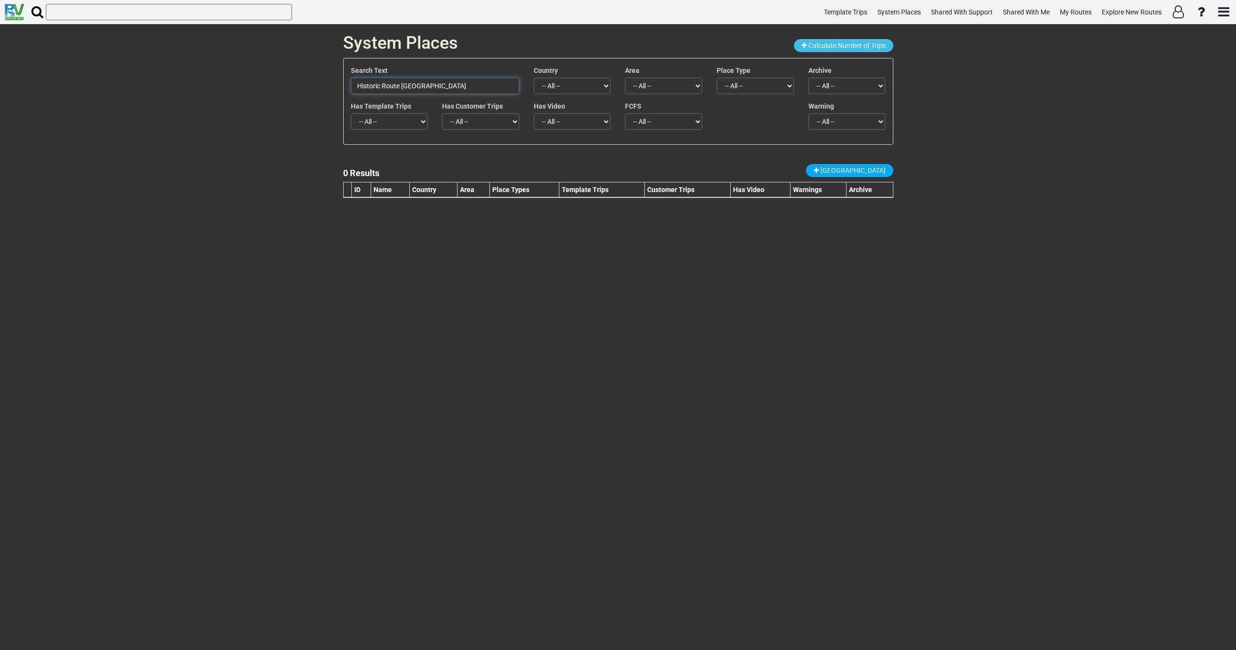
drag, startPoint x: 469, startPoint y: 78, endPoint x: 241, endPoint y: 109, distance: 229.5
click at [241, 104] on div "System Places Calculate Number of Trips Search Text Historic Route 66 Brick Roa…" at bounding box center [618, 337] width 1236 height 626
paste input "Illinois Brick Road Curve - Old Route 66"
type input "Illinois Brick Road Curve - Old Route 66"
click at [867, 173] on span "New Place" at bounding box center [853, 171] width 65 height 8
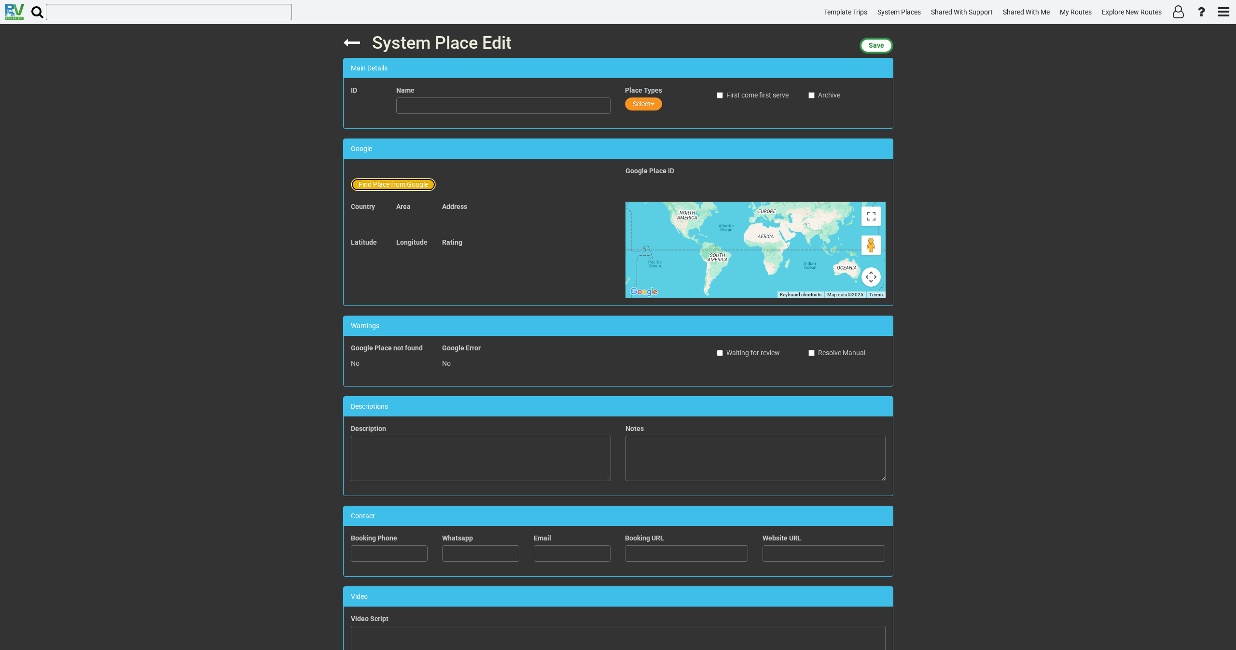
click at [407, 183] on button "Find Place from Google" at bounding box center [393, 184] width 85 height 13
click at [429, 185] on input "text" at bounding box center [504, 186] width 214 height 16
paste input "Illinois Brick Road Curve - Old Route 66"
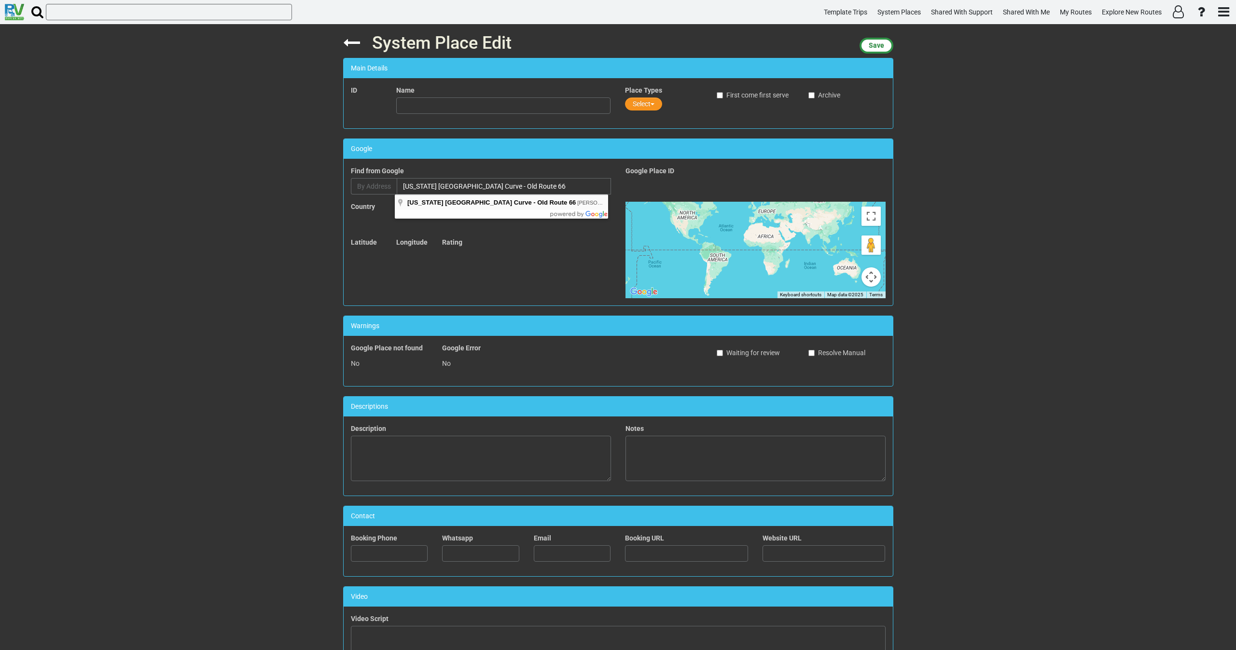
type input "Illinois Brick Road Curve - Old Route 66, Snell Road, Auburn, IL, USA"
type input "Illinois Brick Road Curve - Old Route 66"
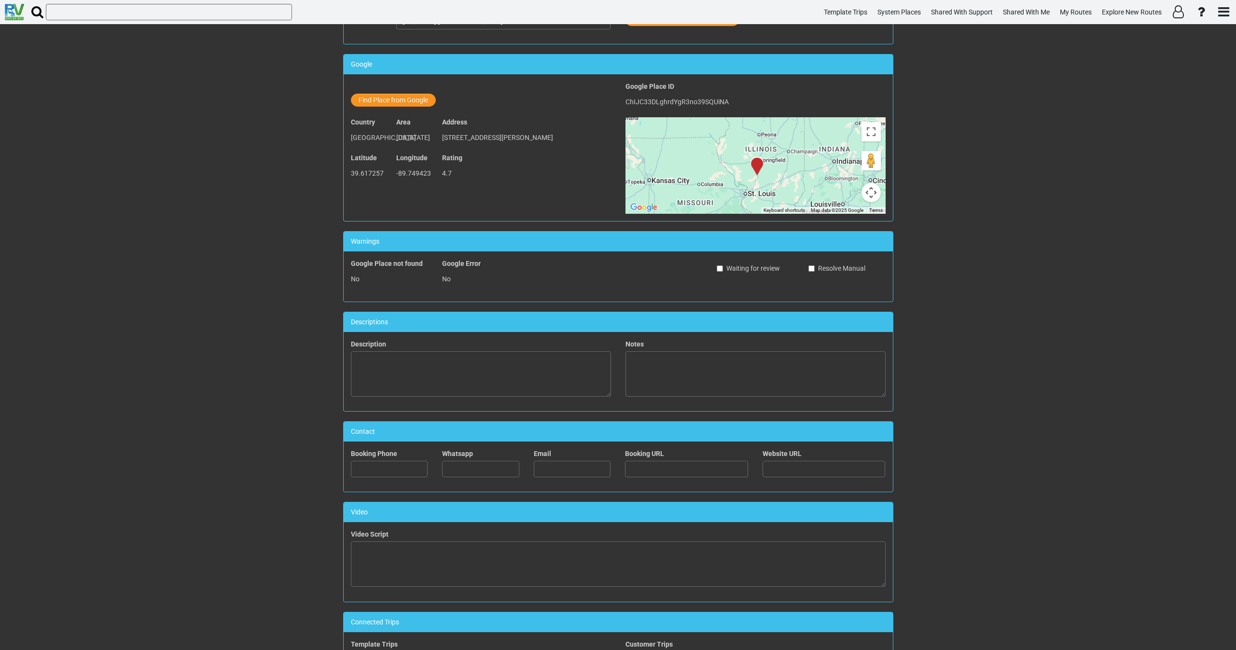
scroll to position [198, 0]
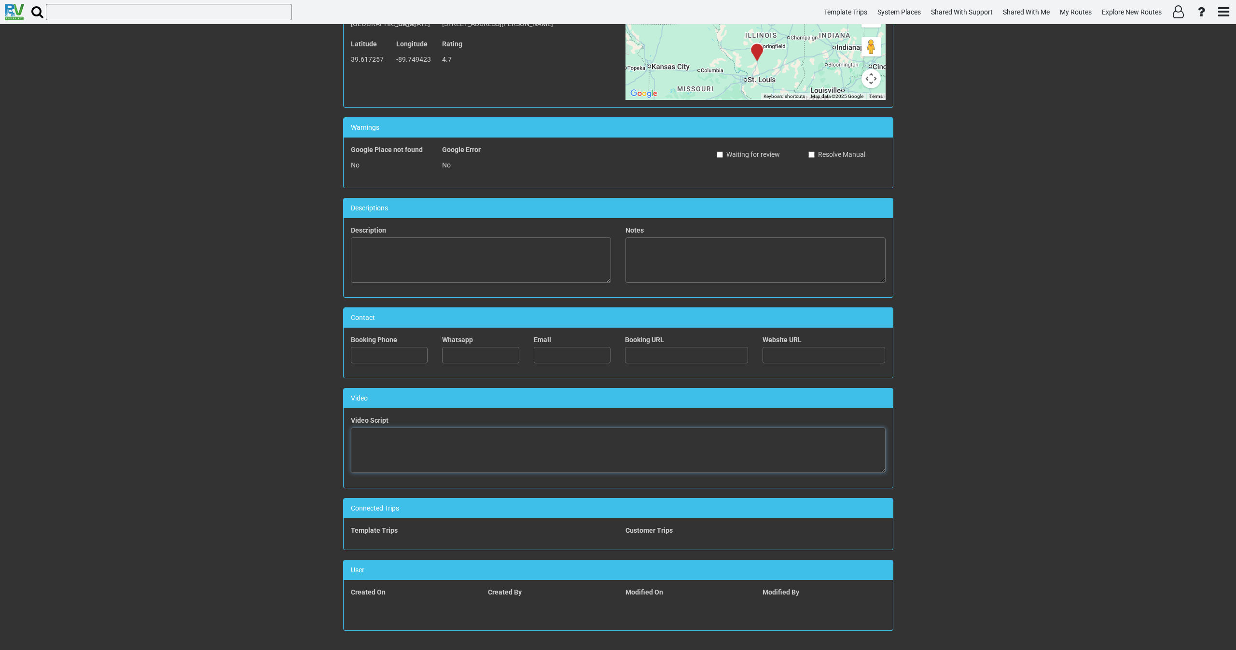
click at [410, 442] on textarea at bounding box center [618, 450] width 535 height 45
paste textarea "<iframe width="560" height="315" src="https://www.youtube.com/embed/TLQvgFAunKQ…"
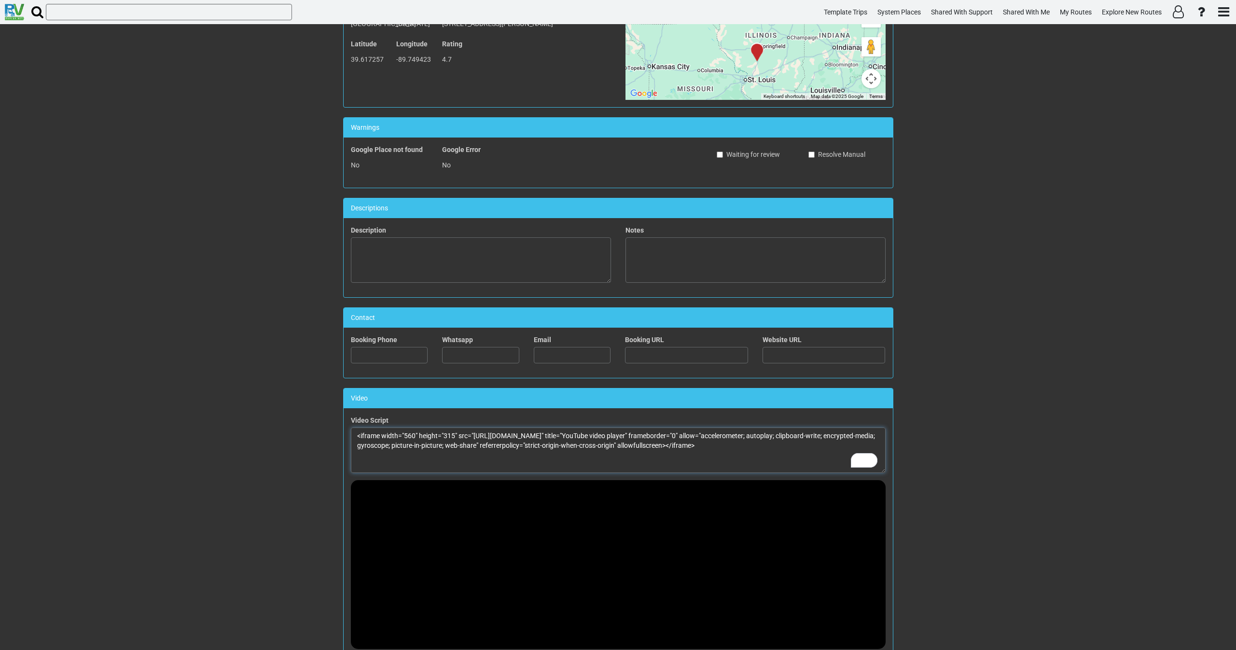
scroll to position [0, 0]
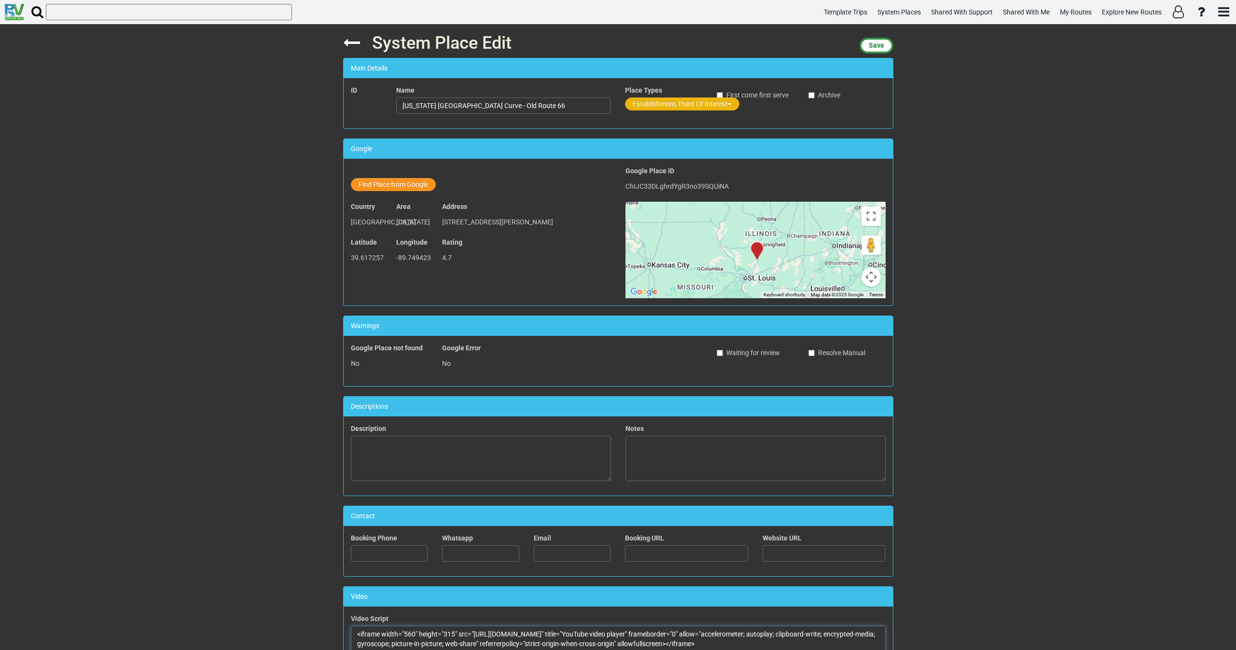
type textarea "<iframe width="560" height="315" src="https://www.youtube.com/embed/TLQvgFAunKQ…"
click at [656, 104] on button "Establishment, Point Of Interest" at bounding box center [682, 104] width 114 height 13
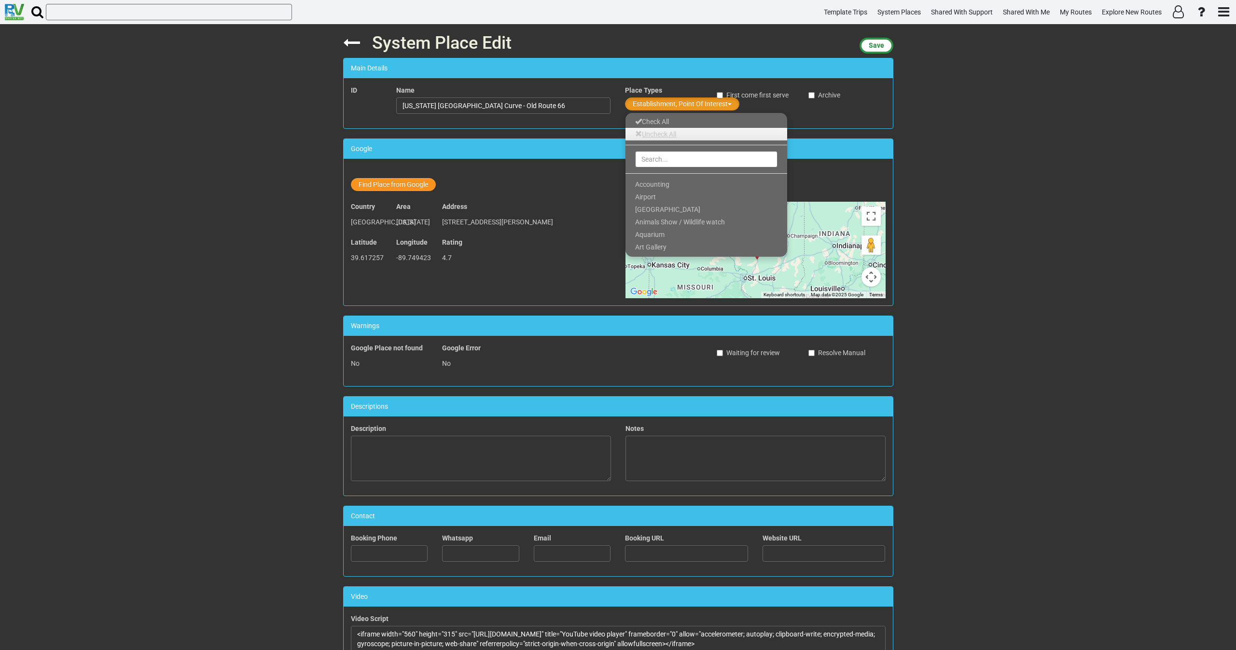
click at [651, 137] on link "Uncheck All" at bounding box center [707, 134] width 162 height 13
click at [652, 161] on input "text" at bounding box center [706, 159] width 142 height 16
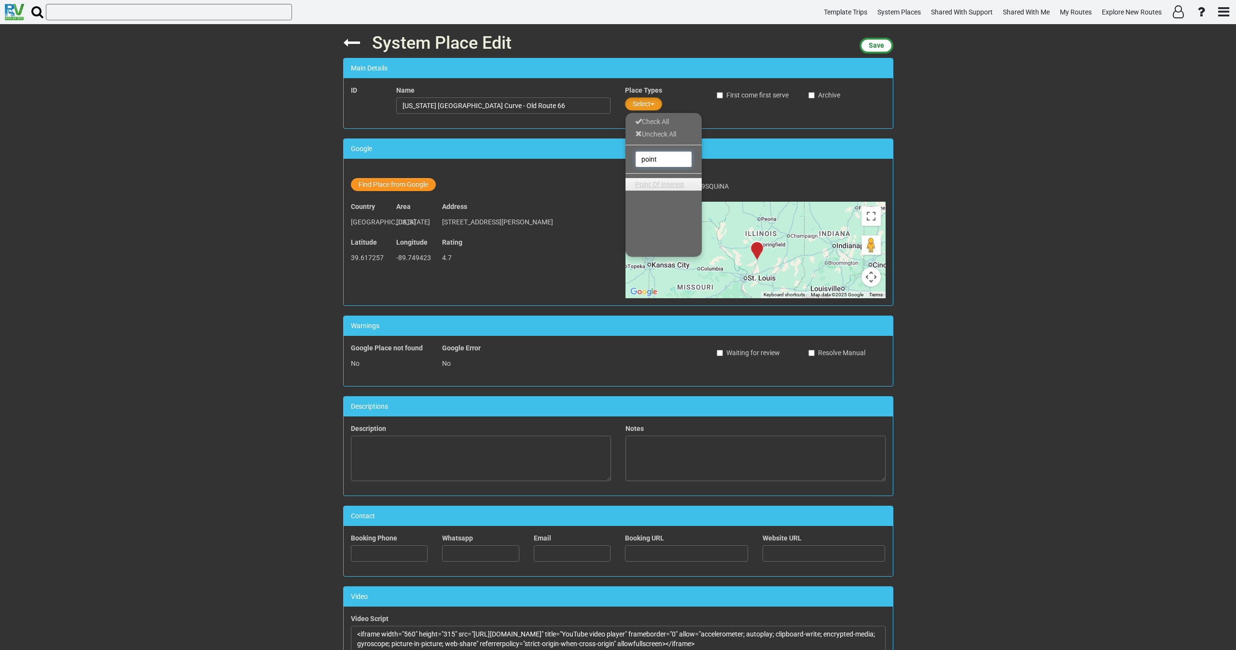
type input "point"
click at [661, 187] on span "Point Of Interest" at bounding box center [659, 185] width 49 height 8
click at [886, 43] on button "Save" at bounding box center [877, 46] width 34 height 16
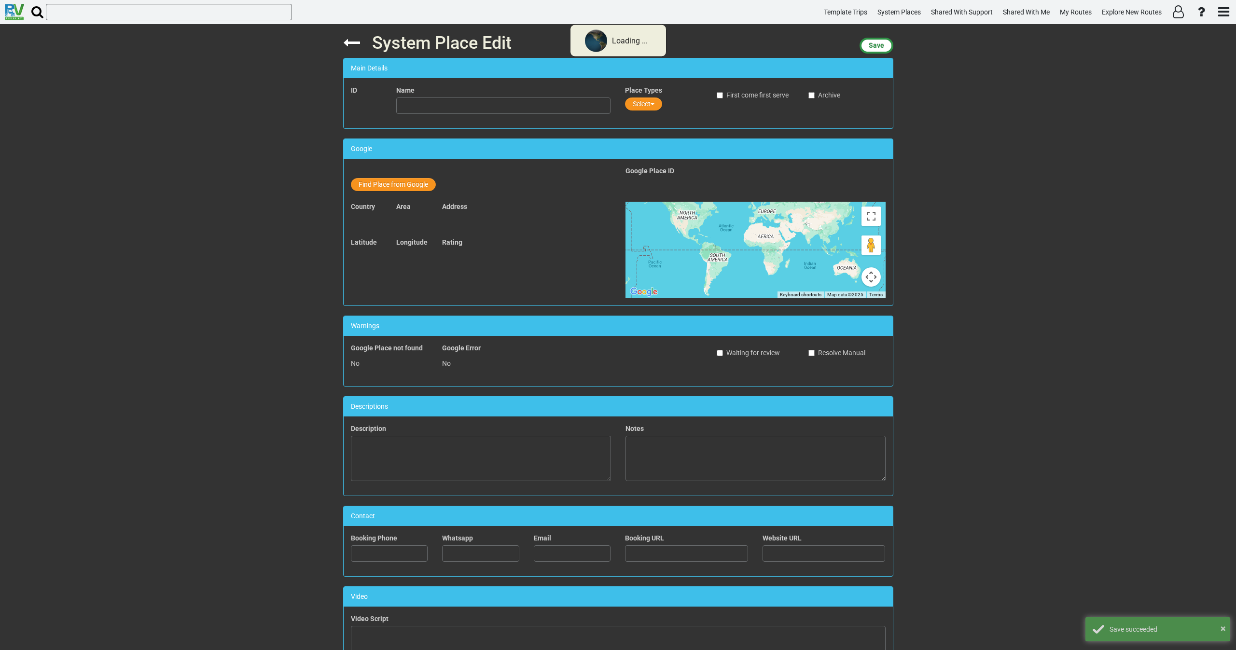
type input "Illinois Brick Road Curve - Old Route 66"
type textarea "<iframe width="560" height="315" src="https://www.youtube.com/embed/TLQvgFAunKQ…"
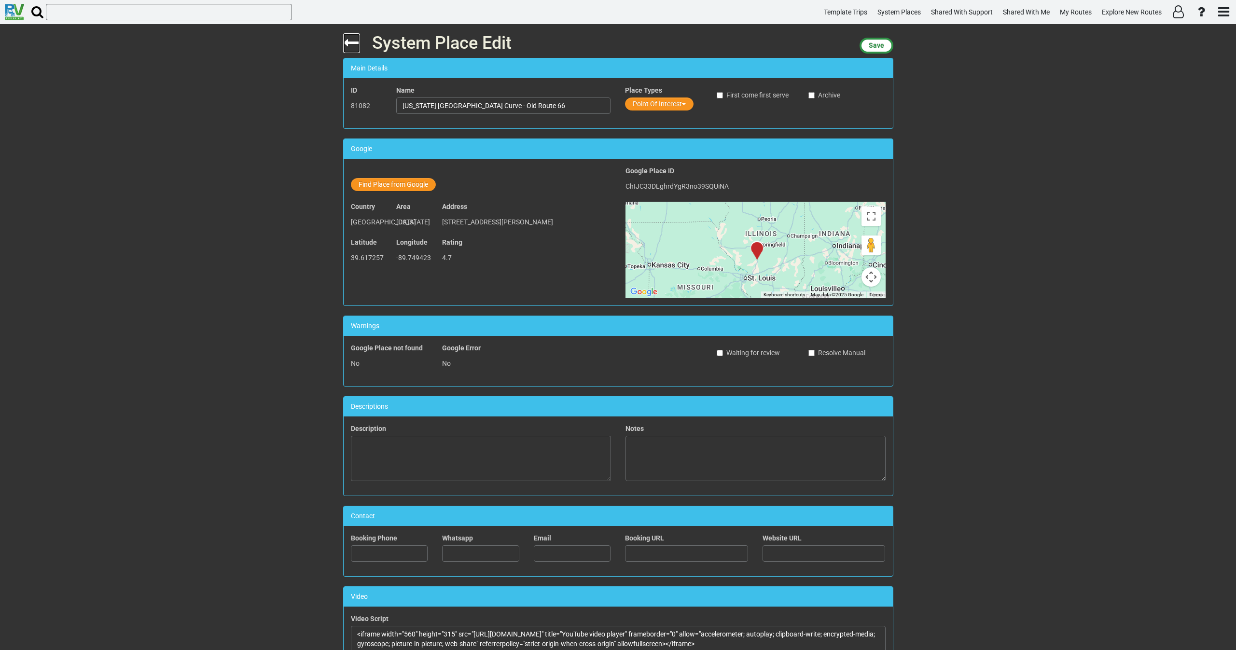
click at [351, 38] on icon at bounding box center [351, 42] width 17 height 17
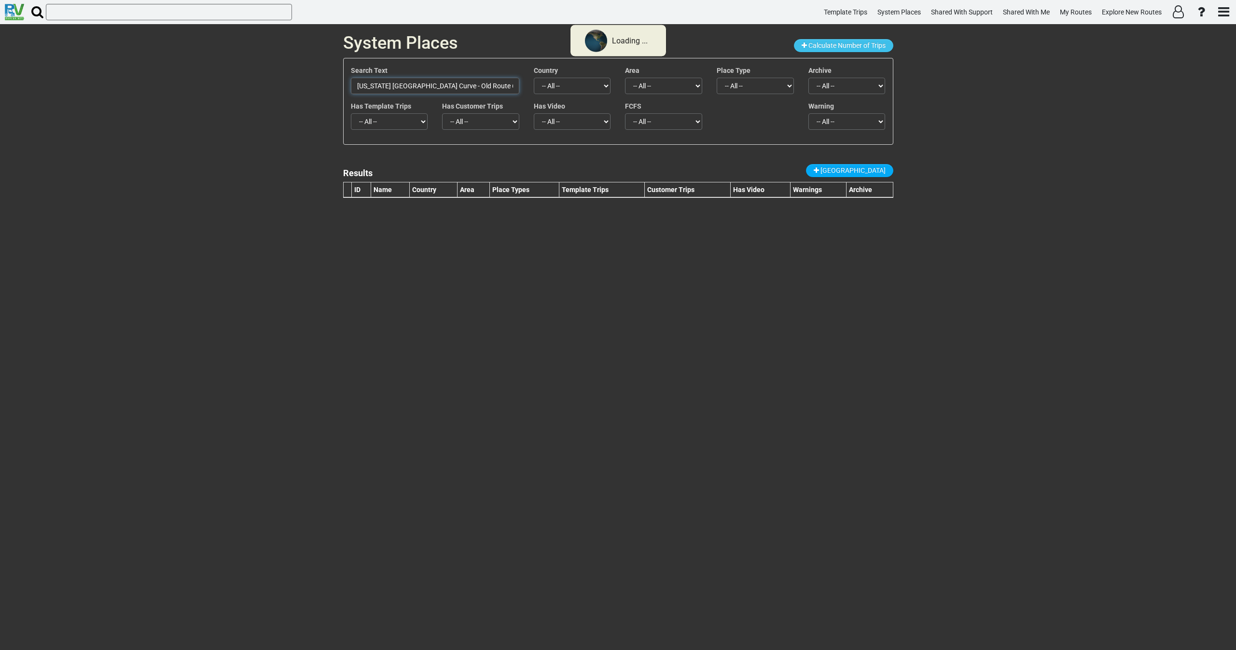
drag, startPoint x: 492, startPoint y: 87, endPoint x: 289, endPoint y: 93, distance: 203.8
click at [289, 93] on div "System Places Calculate Number of Trips Search Text Illinois Brick Road Curve -…" at bounding box center [618, 337] width 1236 height 626
paste input "Motorheads Bar & Grill"
type input "Motorheads Bar & Grill"
drag, startPoint x: 401, startPoint y: 88, endPoint x: 311, endPoint y: 96, distance: 89.6
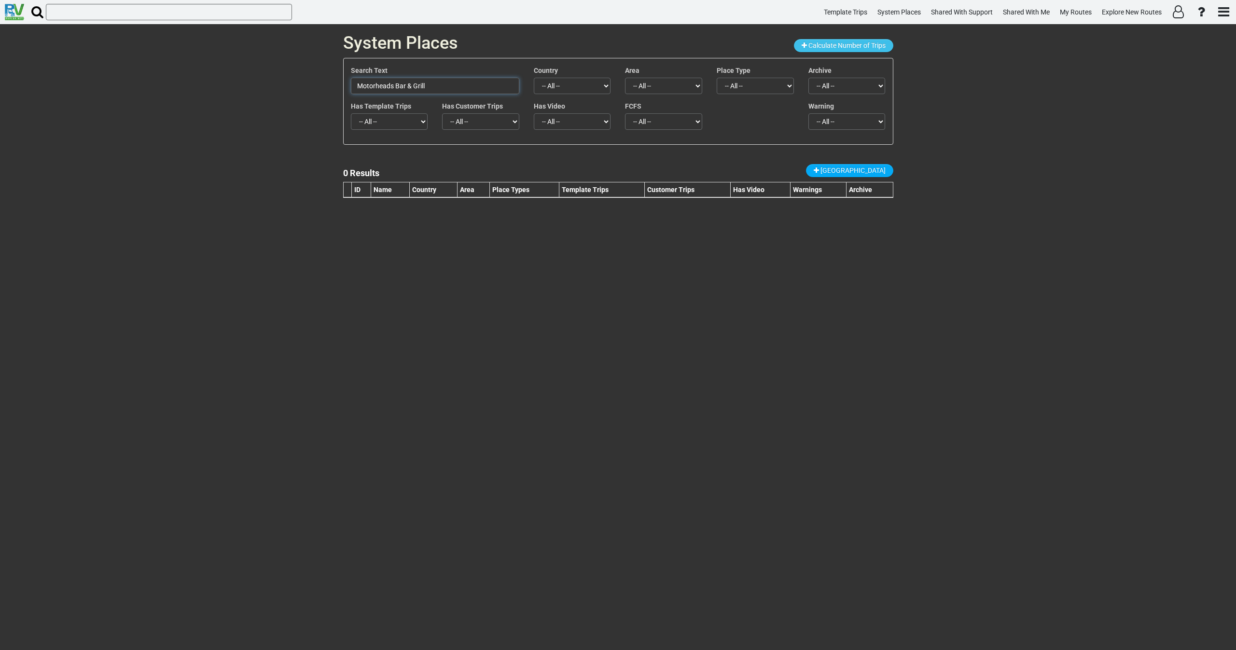
click at [311, 96] on div "System Places Calculate Number of Trips Search Text Motorheads Bar & Grill Coun…" at bounding box center [618, 337] width 1236 height 626
click at [863, 176] on link "New Place" at bounding box center [849, 170] width 87 height 13
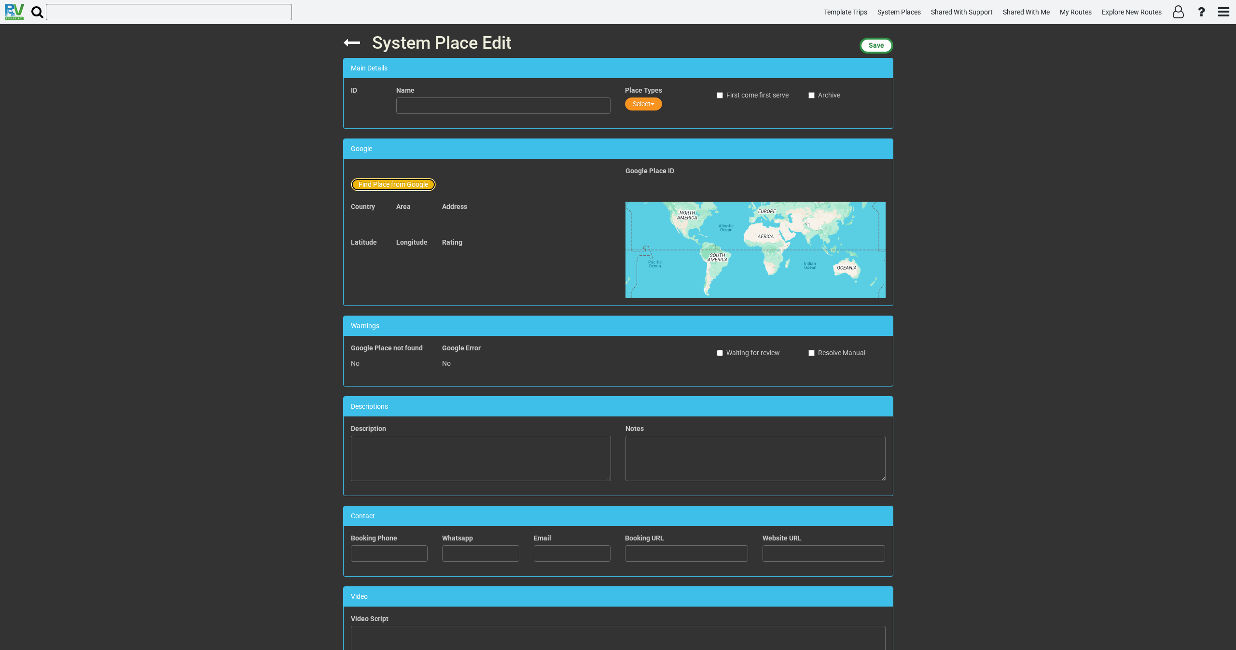
click at [385, 189] on button "Find Place from Google" at bounding box center [393, 184] width 85 height 13
click at [445, 191] on input "text" at bounding box center [504, 186] width 214 height 16
paste input "Route 66 Motorheads Bar & Grill, Museum and Entertainment Complex"
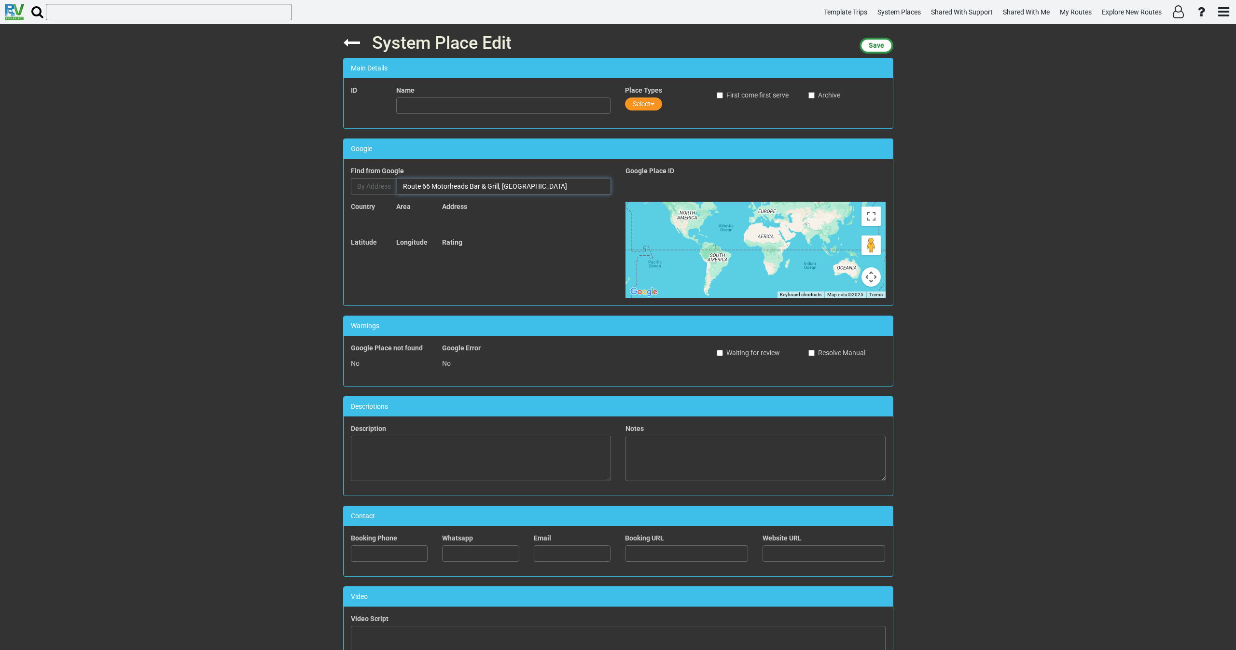
scroll to position [0, 9]
type input "Route 66 Motorheads Bar & Grill, Museum and Entertainment Complex, Toronto Road…"
type input "Route 66 Motorheads Bar & Grill, Museum and Entertainment Complex"
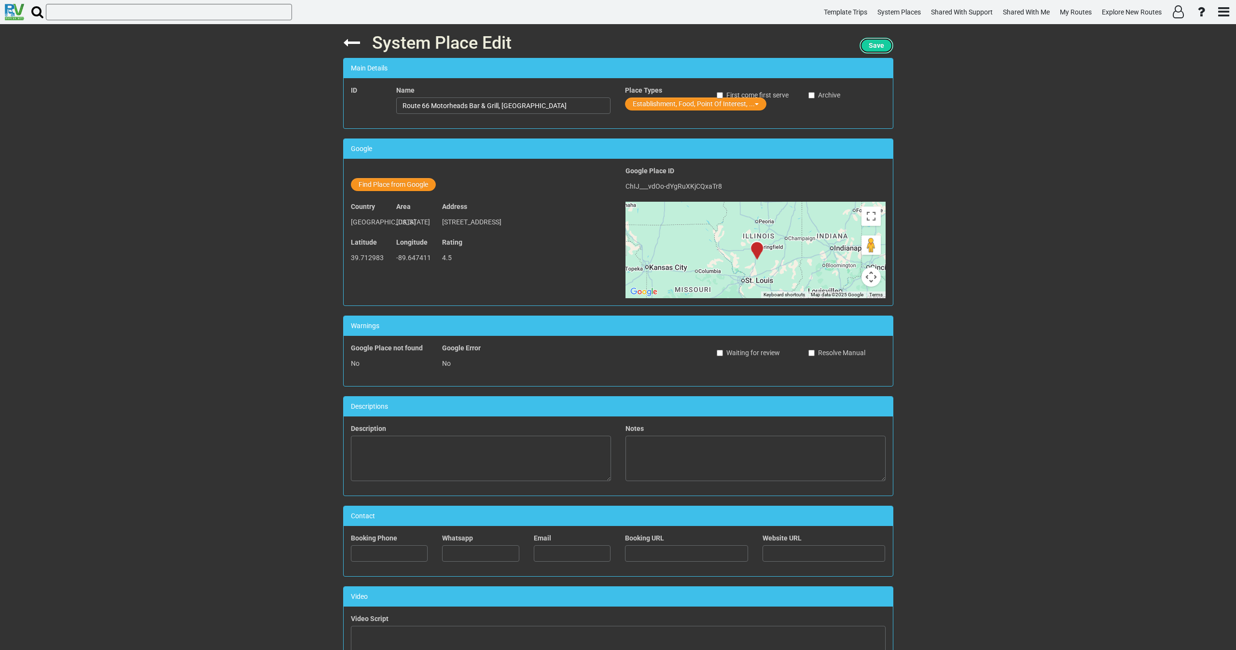
click at [882, 47] on span "Save" at bounding box center [876, 46] width 15 height 8
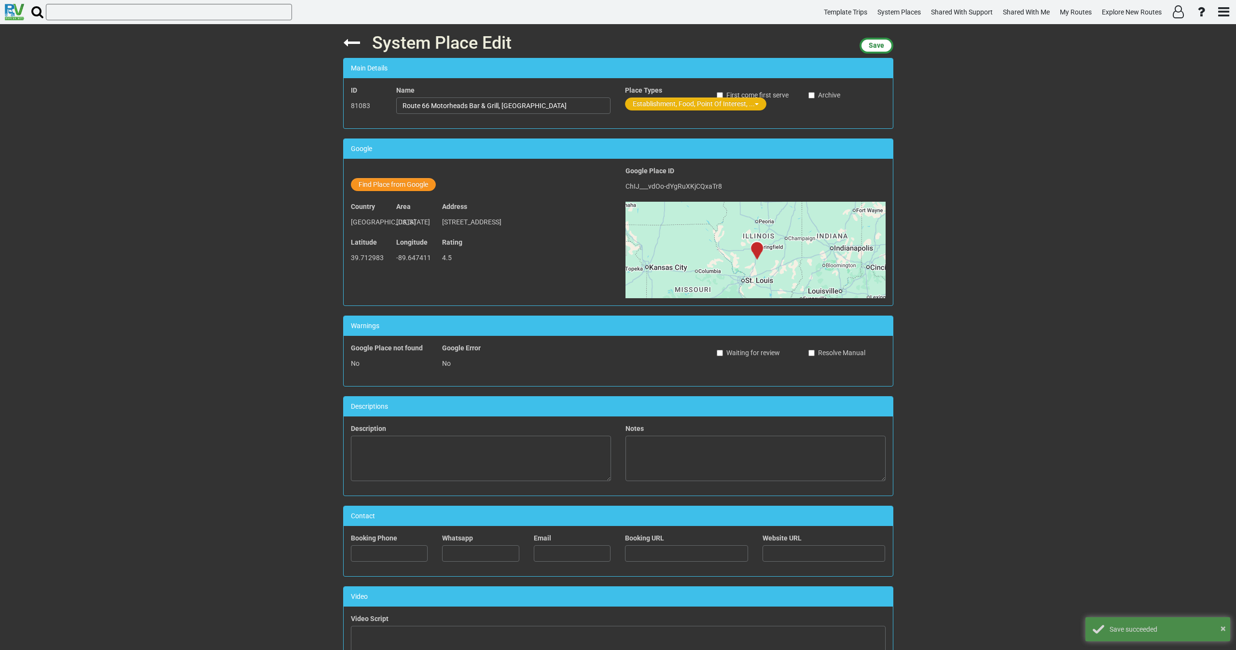
click at [651, 102] on button "Establishment, Food, Point Of Interest, ..." at bounding box center [695, 104] width 141 height 13
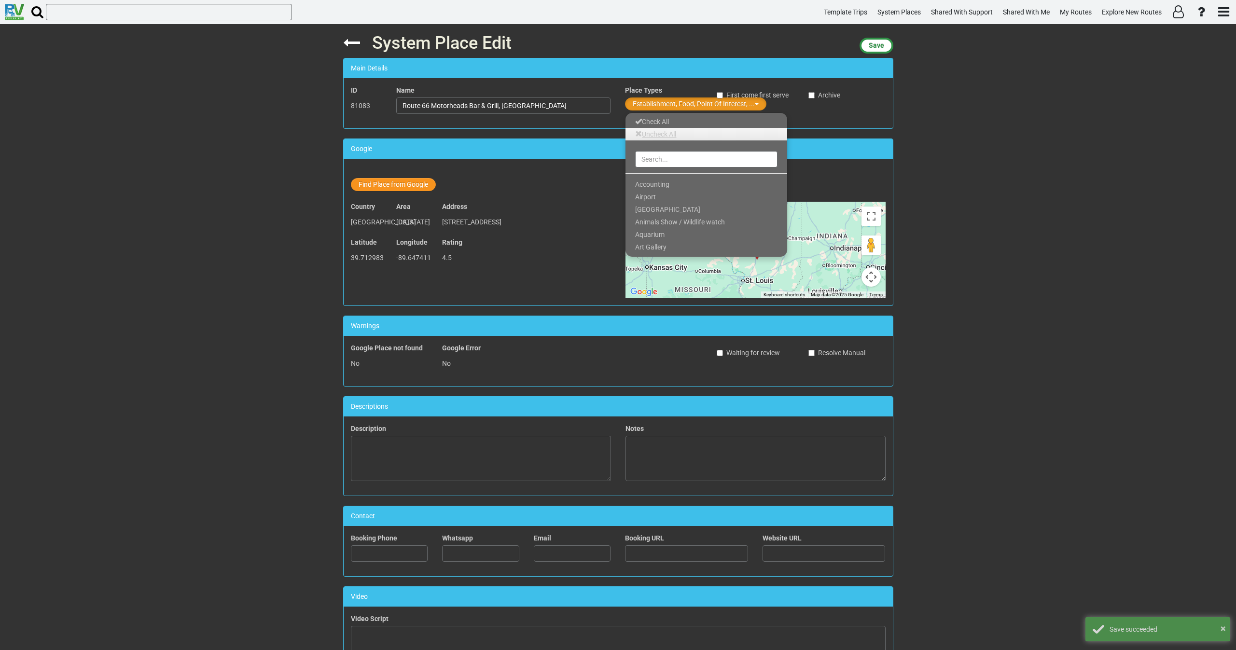
click at [654, 134] on link "Uncheck All" at bounding box center [707, 134] width 162 height 13
click at [654, 156] on input "text" at bounding box center [706, 159] width 142 height 16
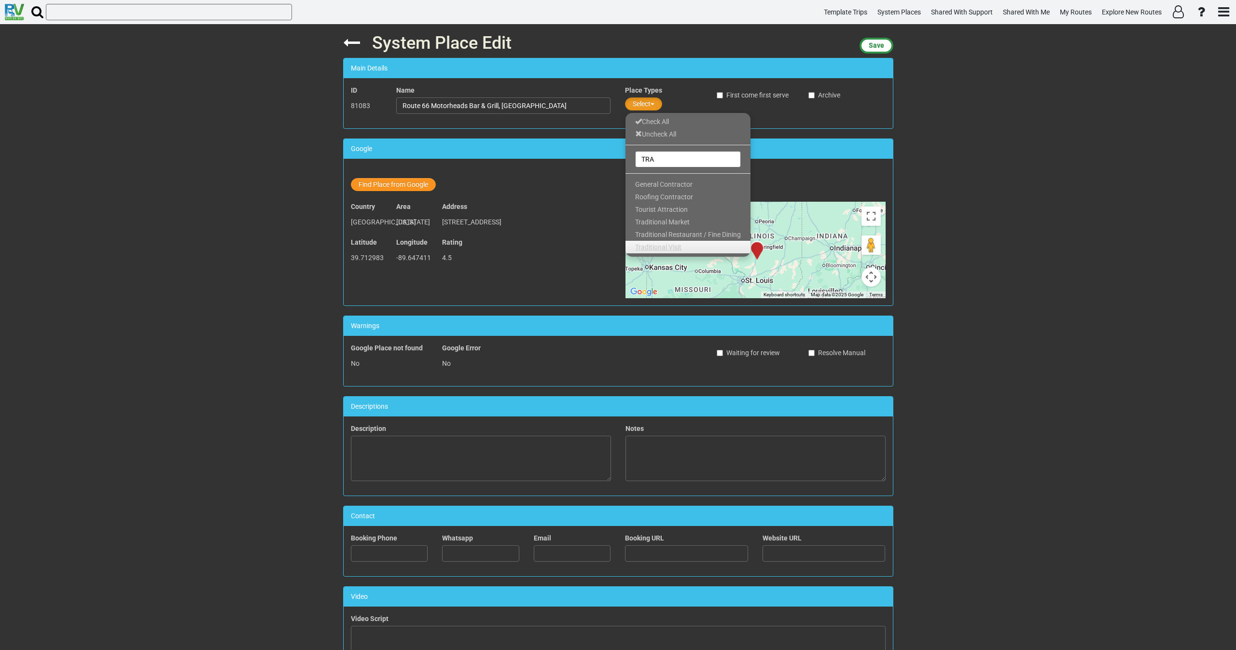
click at [675, 246] on span "Traditional Visit" at bounding box center [658, 247] width 46 height 8
drag, startPoint x: 652, startPoint y: 157, endPoint x: 628, endPoint y: 158, distance: 23.7
click at [628, 158] on div "TRA" at bounding box center [688, 159] width 125 height 19
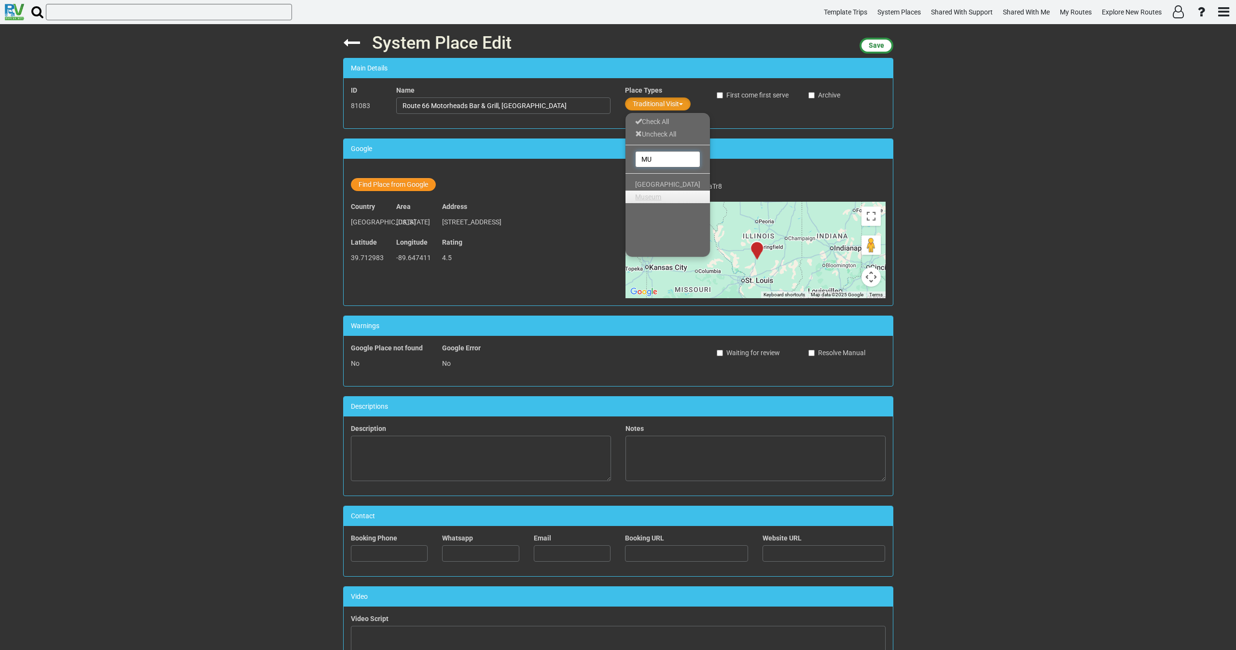
type input "MU"
click at [659, 199] on span "Museum" at bounding box center [648, 197] width 26 height 8
drag, startPoint x: 668, startPoint y: 157, endPoint x: 620, endPoint y: 159, distance: 48.3
click at [620, 159] on div "System Place Edit Save Main Details ID 81083 Name Route 66 Motorheads Bar & Gri…" at bounding box center [618, 337] width 565 height 626
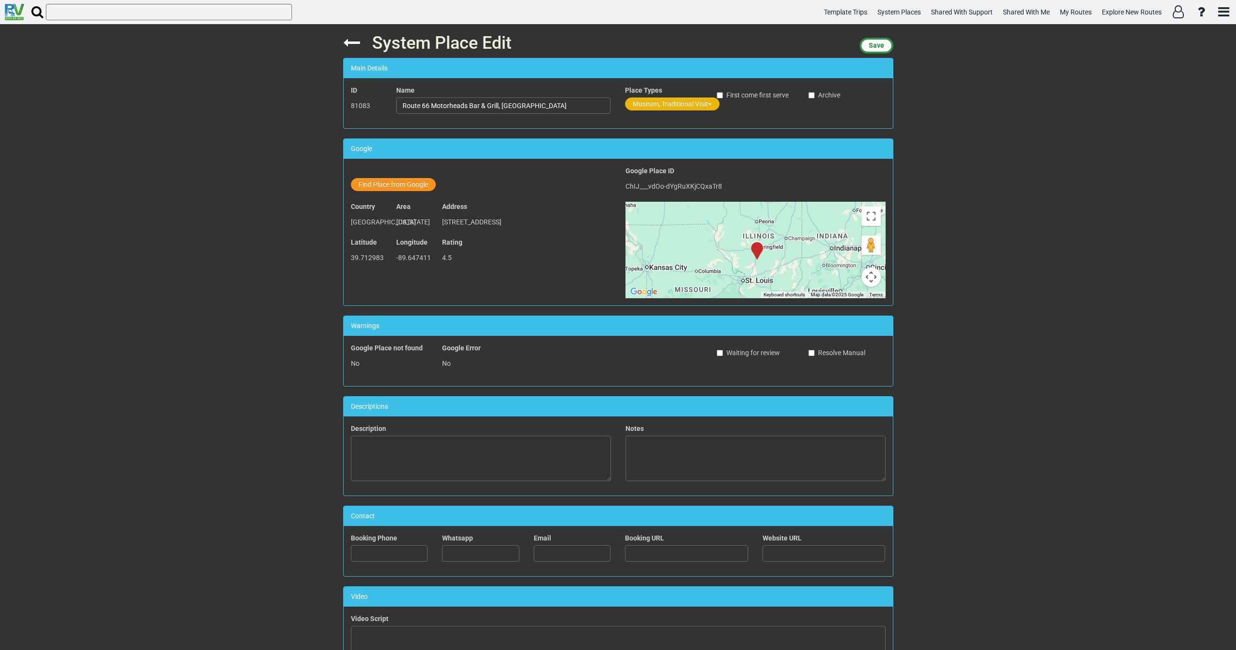
click at [652, 105] on button "Museum, Traditional Visit" at bounding box center [672, 104] width 95 height 13
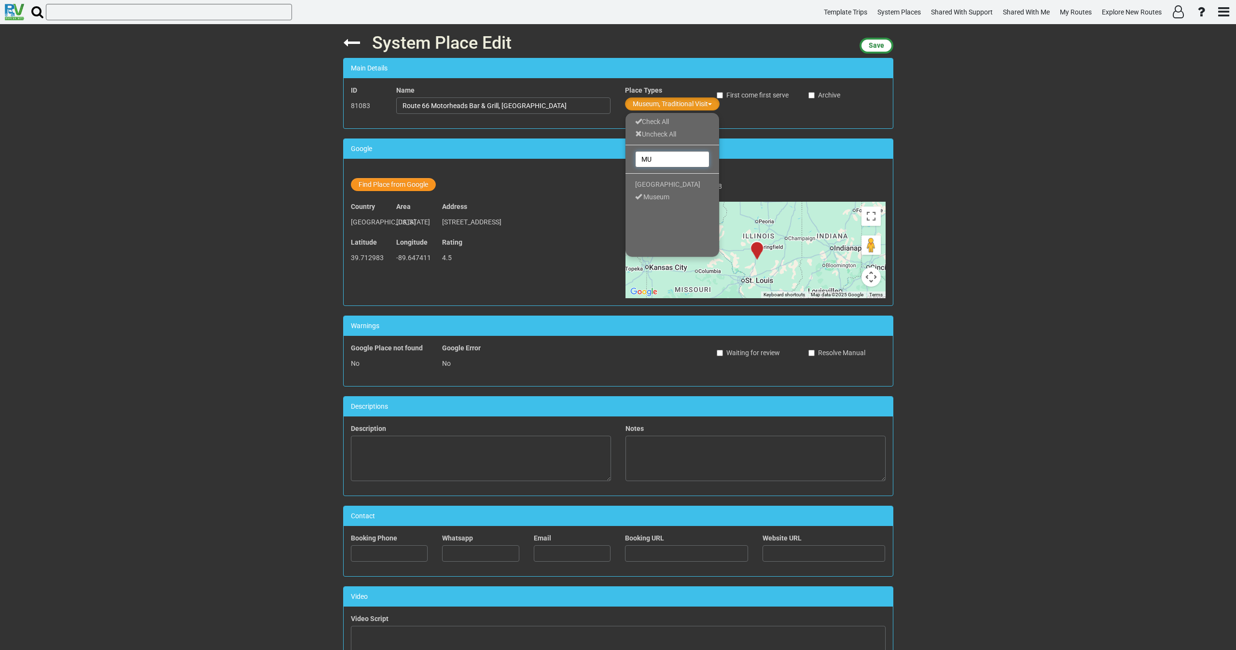
drag, startPoint x: 654, startPoint y: 164, endPoint x: 639, endPoint y: 164, distance: 15.0
click at [639, 164] on input "MU" at bounding box center [672, 159] width 74 height 16
type input "HIS"
click at [651, 184] on span "Historical Site" at bounding box center [655, 185] width 41 height 8
click at [654, 106] on button "Historical Site, Museum, Traditional Visit" at bounding box center [694, 104] width 139 height 13
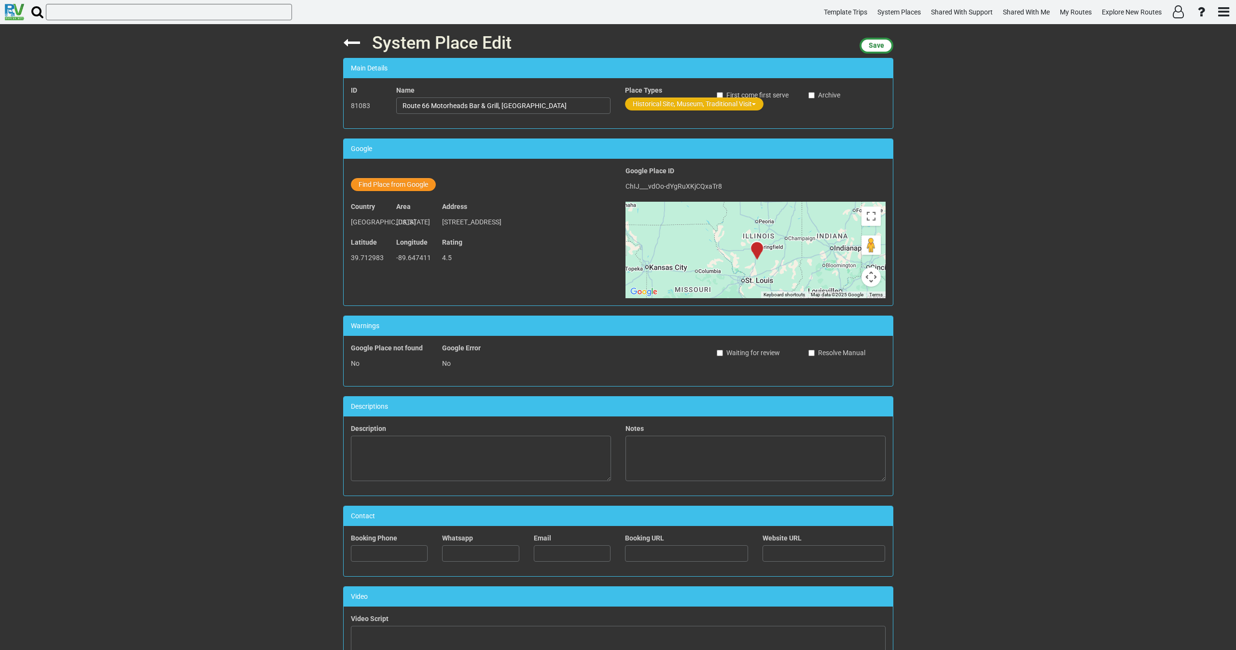
click at [656, 105] on button "Historical Site, Museum, Traditional Visit" at bounding box center [694, 104] width 139 height 13
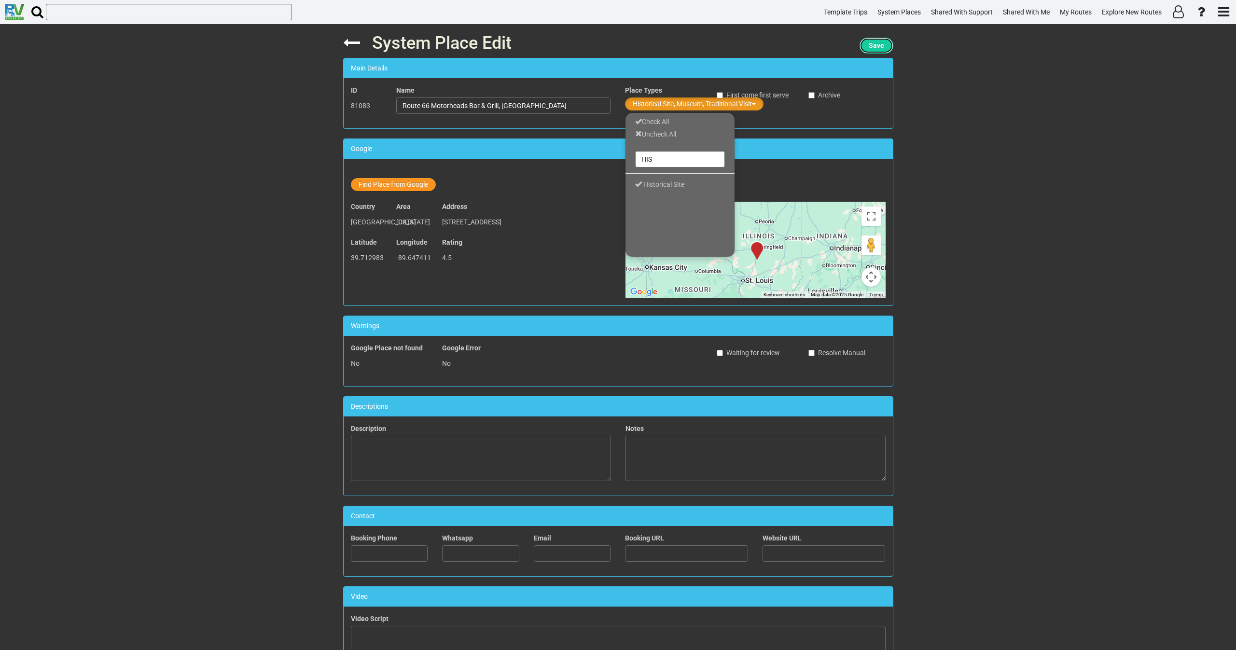
click at [879, 48] on span "Save" at bounding box center [876, 46] width 15 height 8
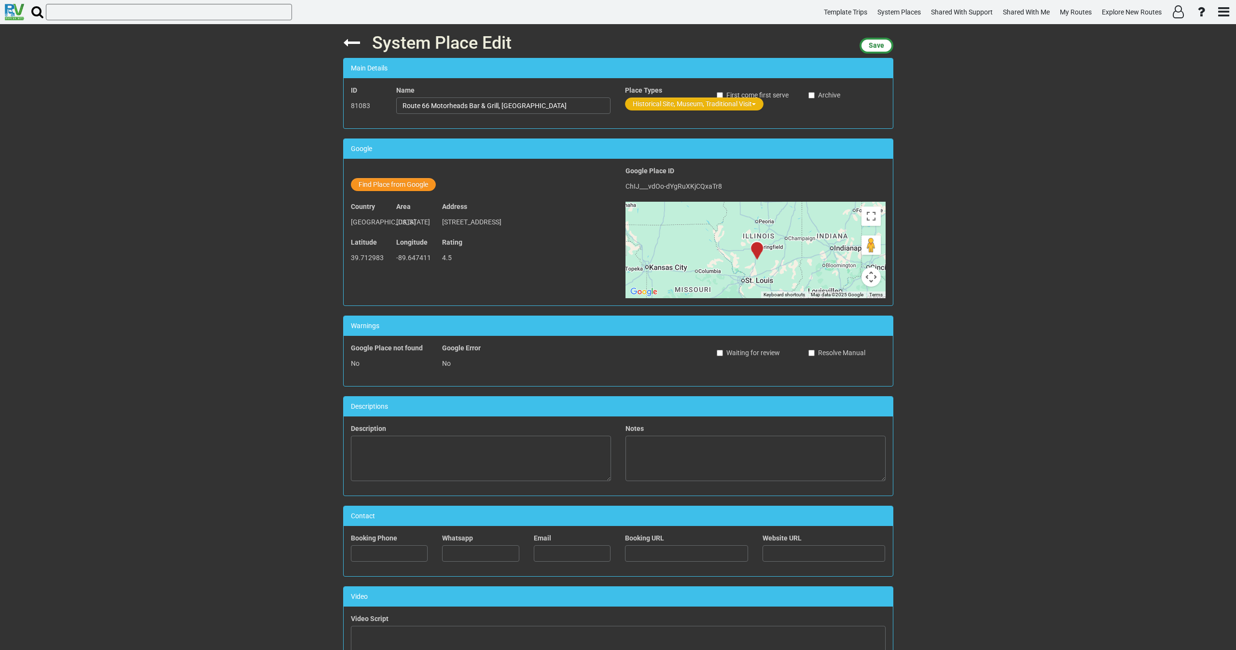
click at [656, 106] on button "Historical Site, Museum, Traditional Visit" at bounding box center [694, 104] width 139 height 13
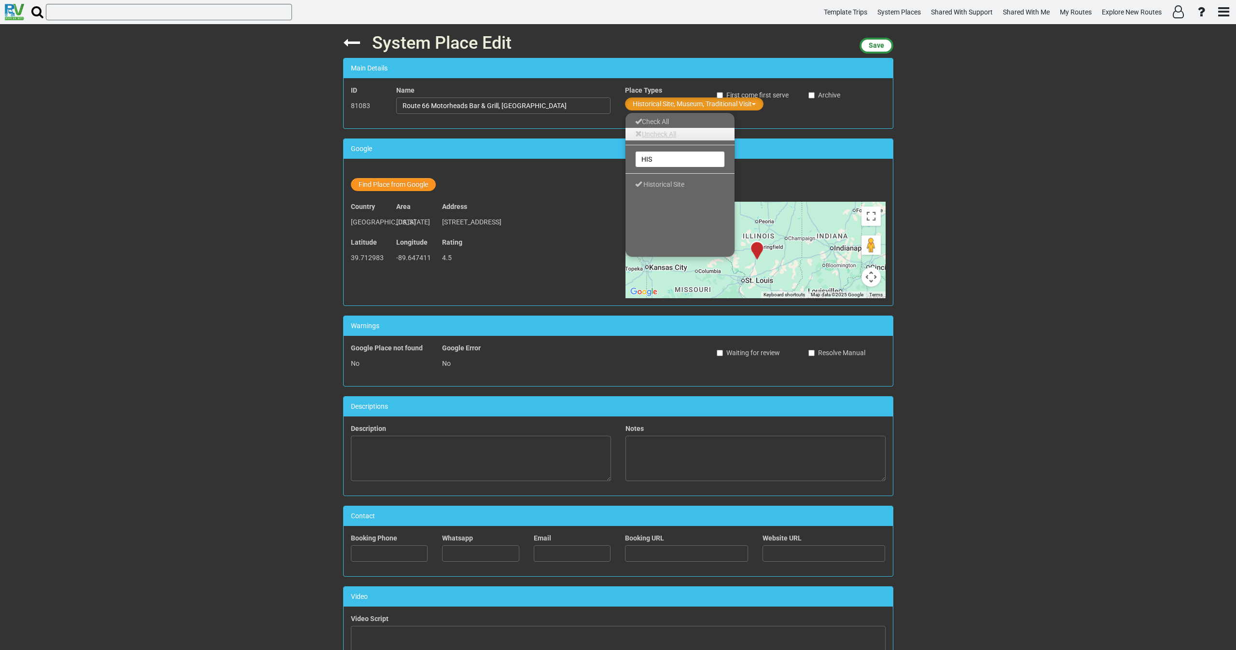
click at [652, 134] on link "Uncheck All" at bounding box center [680, 134] width 109 height 13
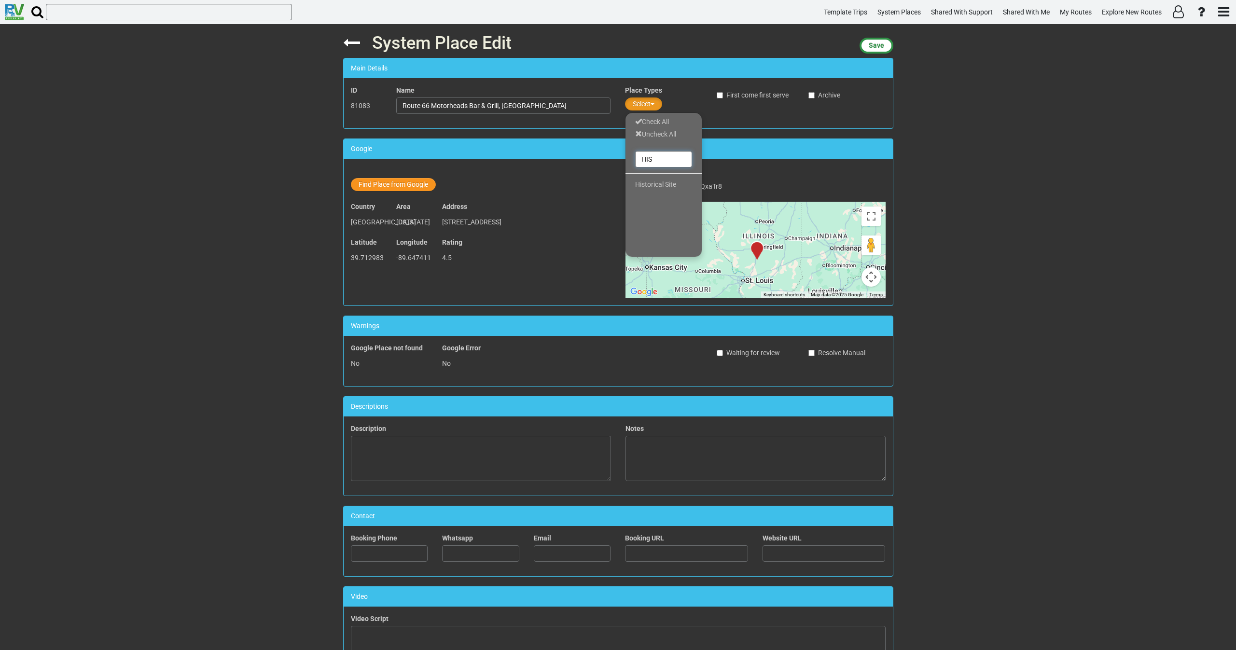
drag, startPoint x: 659, startPoint y: 157, endPoint x: 626, endPoint y: 157, distance: 33.3
click at [626, 157] on div "HIS" at bounding box center [664, 159] width 76 height 19
type input "MU"
click at [658, 195] on span "Museum" at bounding box center [648, 197] width 26 height 8
drag, startPoint x: 670, startPoint y: 154, endPoint x: 622, endPoint y: 158, distance: 47.5
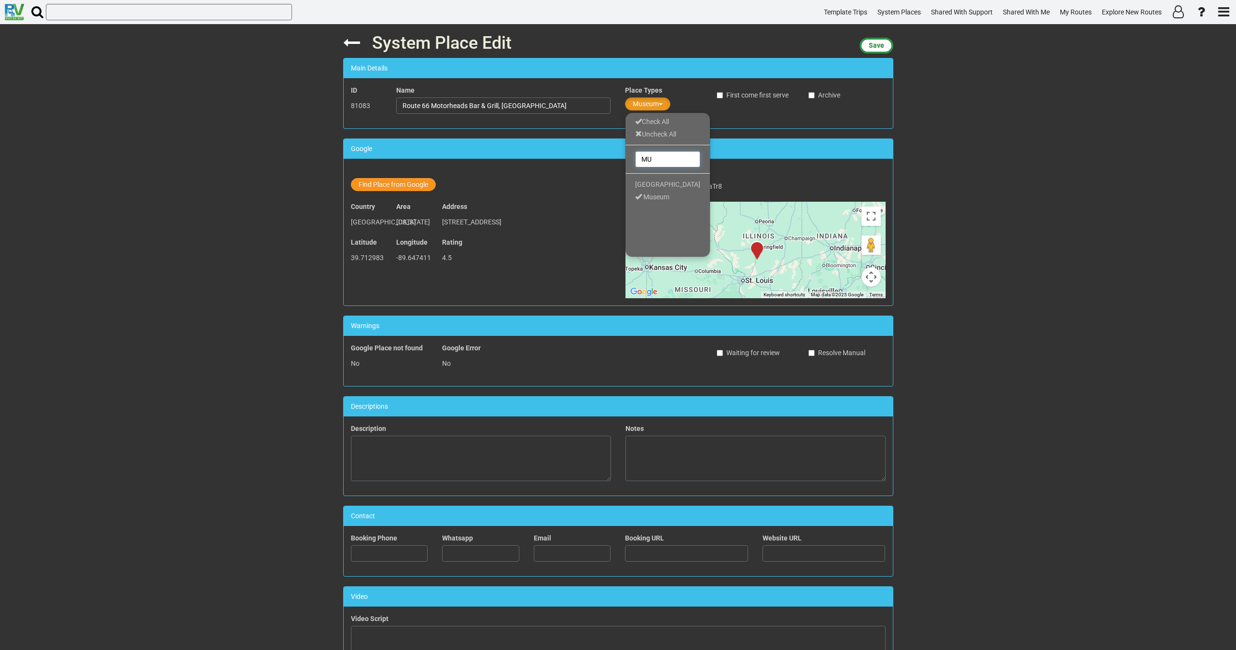
click at [622, 158] on div "System Place Edit Save Main Details ID 81083 Name Route 66 Motorheads Bar & Gri…" at bounding box center [618, 337] width 565 height 626
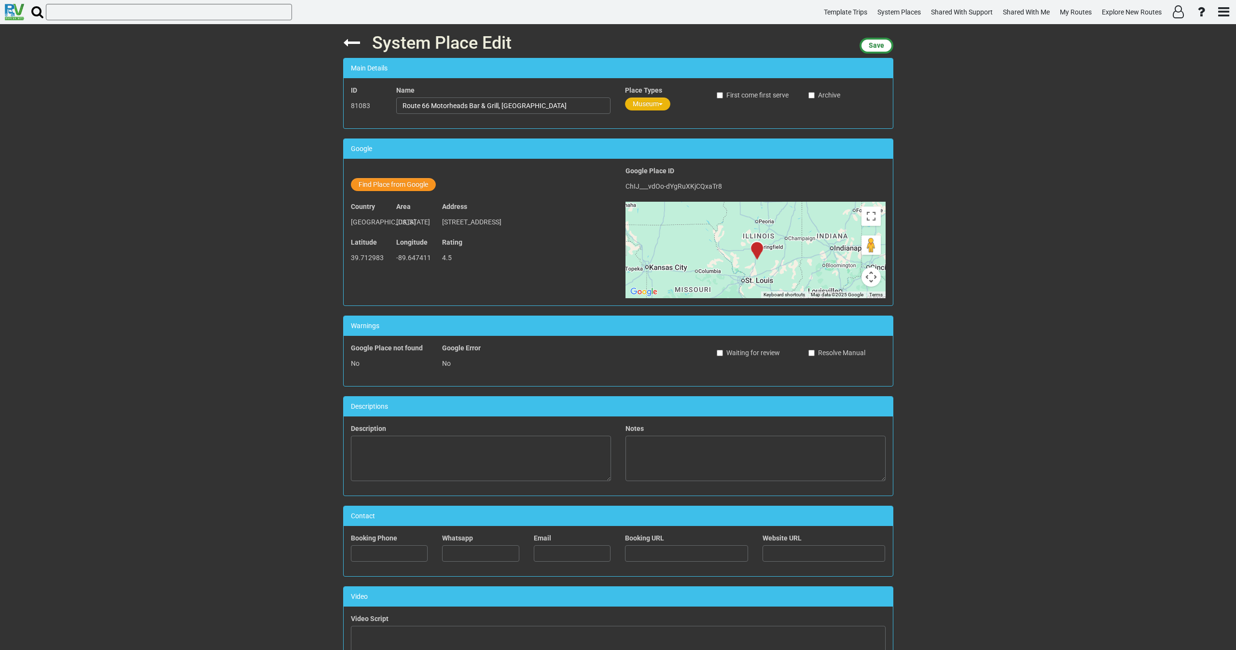
click at [639, 105] on button "Museum" at bounding box center [647, 104] width 45 height 13
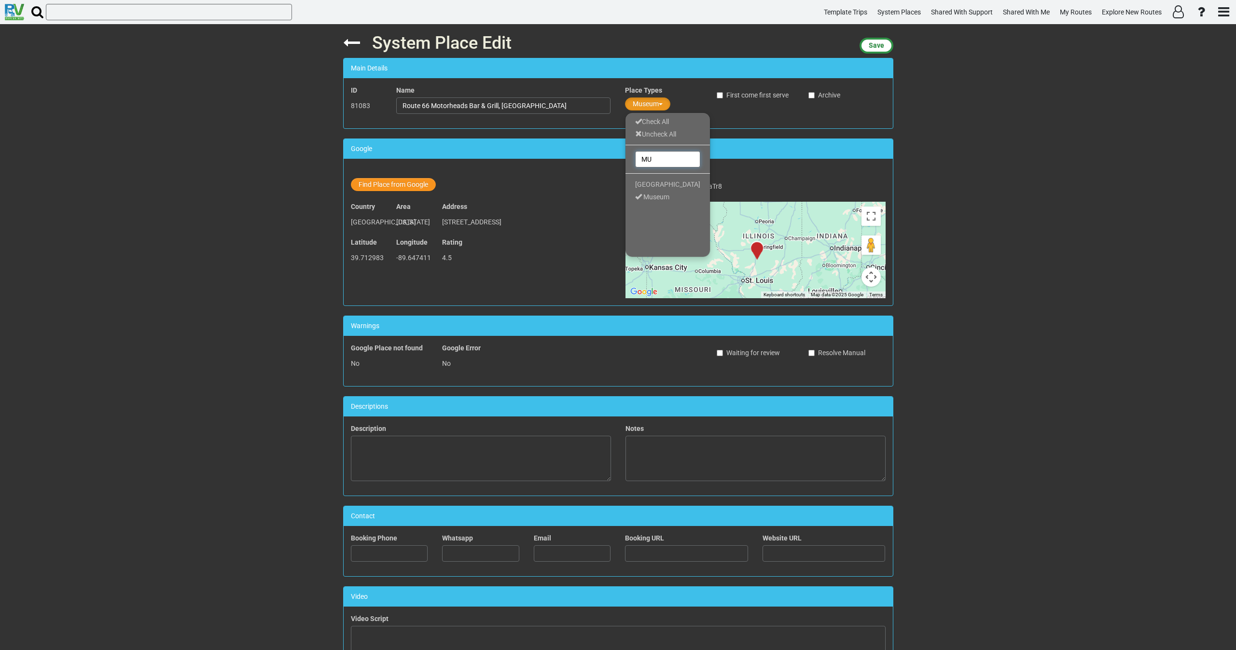
click at [638, 156] on input "MU" at bounding box center [667, 159] width 65 height 16
type input "TRAD"
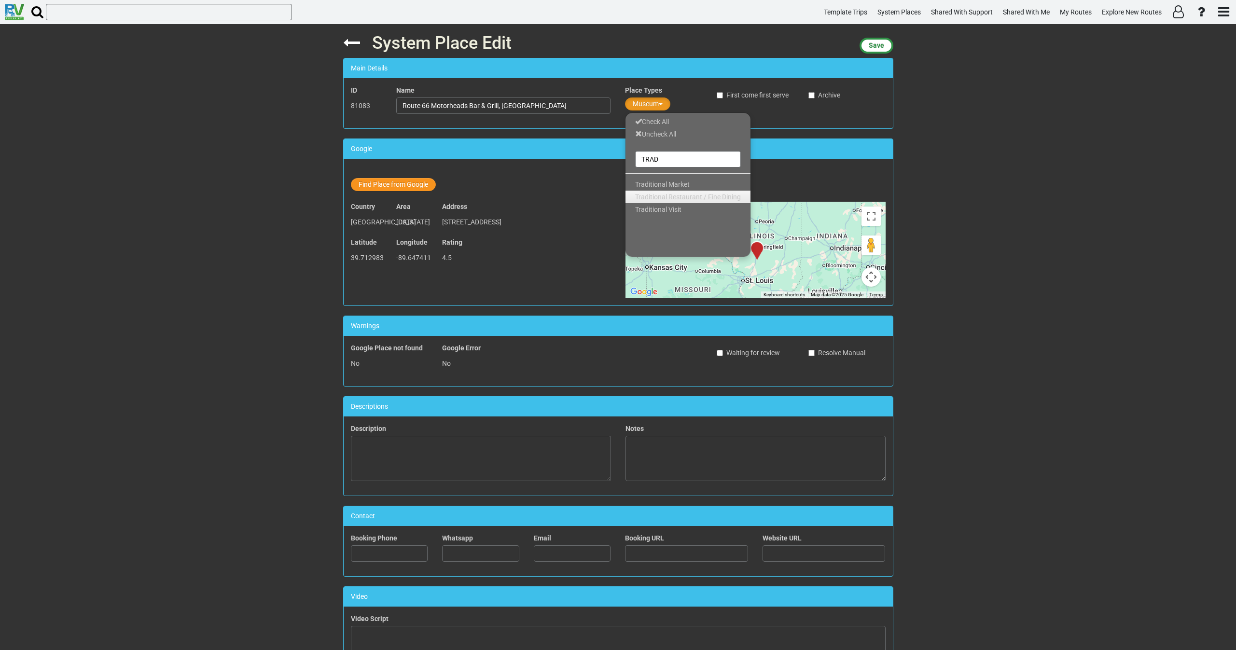
click at [657, 198] on span "Traditional Restaurant / Fine Dining" at bounding box center [688, 197] width 106 height 8
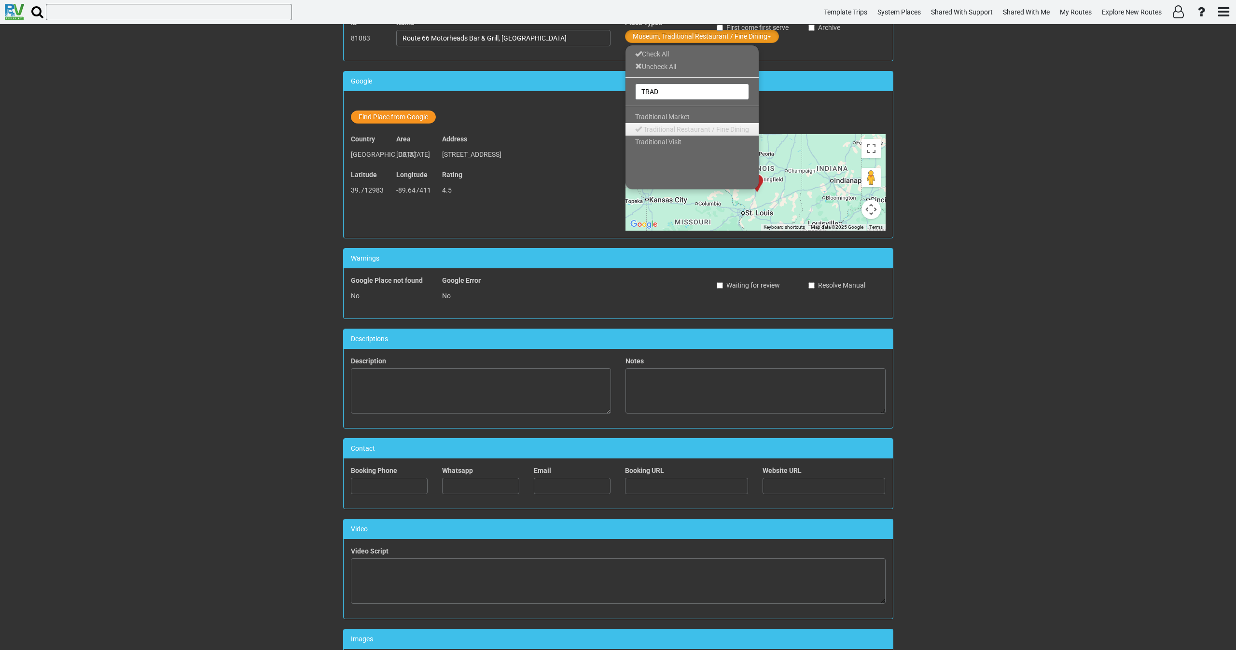
scroll to position [217, 0]
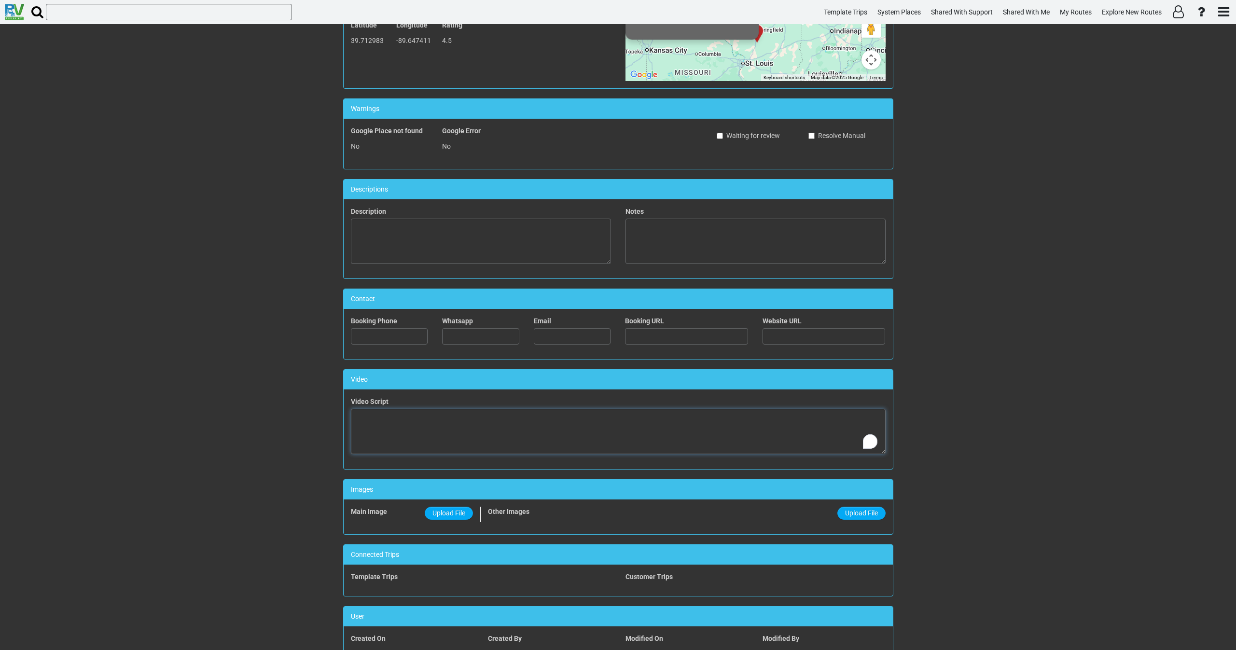
click at [471, 436] on textarea "To enrich screen reader interactions, please activate Accessibility in Grammarl…" at bounding box center [618, 431] width 535 height 45
paste textarea "<iframe width="560" height="315" src="https://www.youtube.com/embed/xfpKc_uNL_Y…"
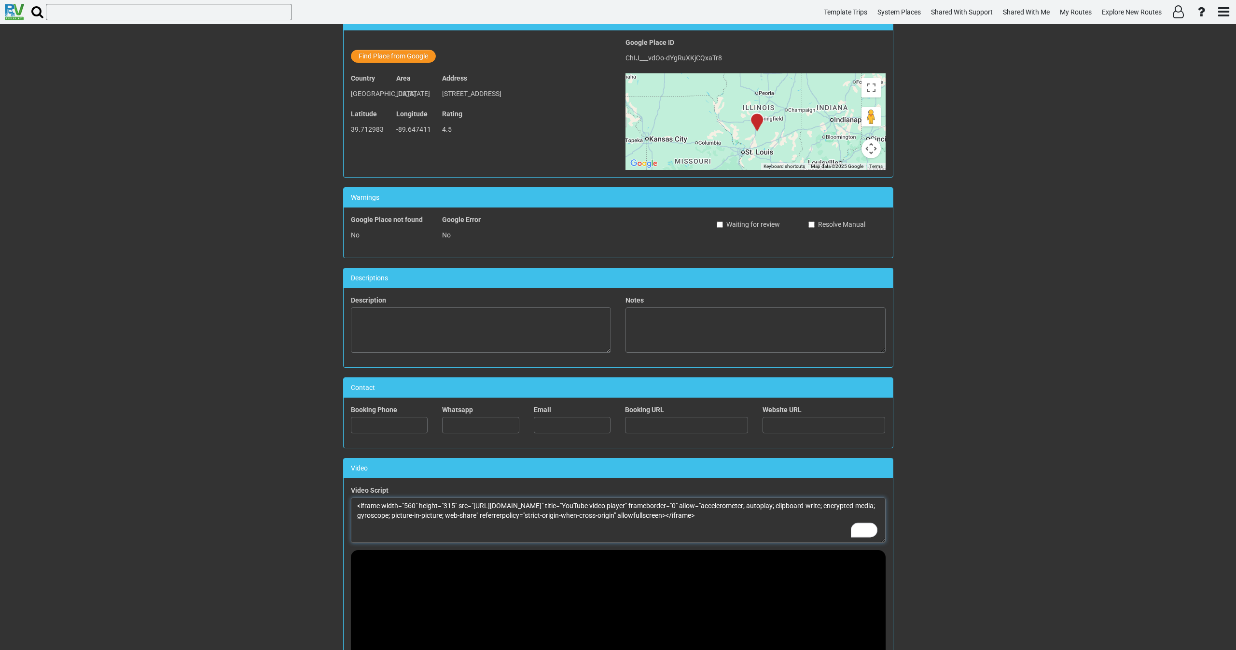
scroll to position [0, 0]
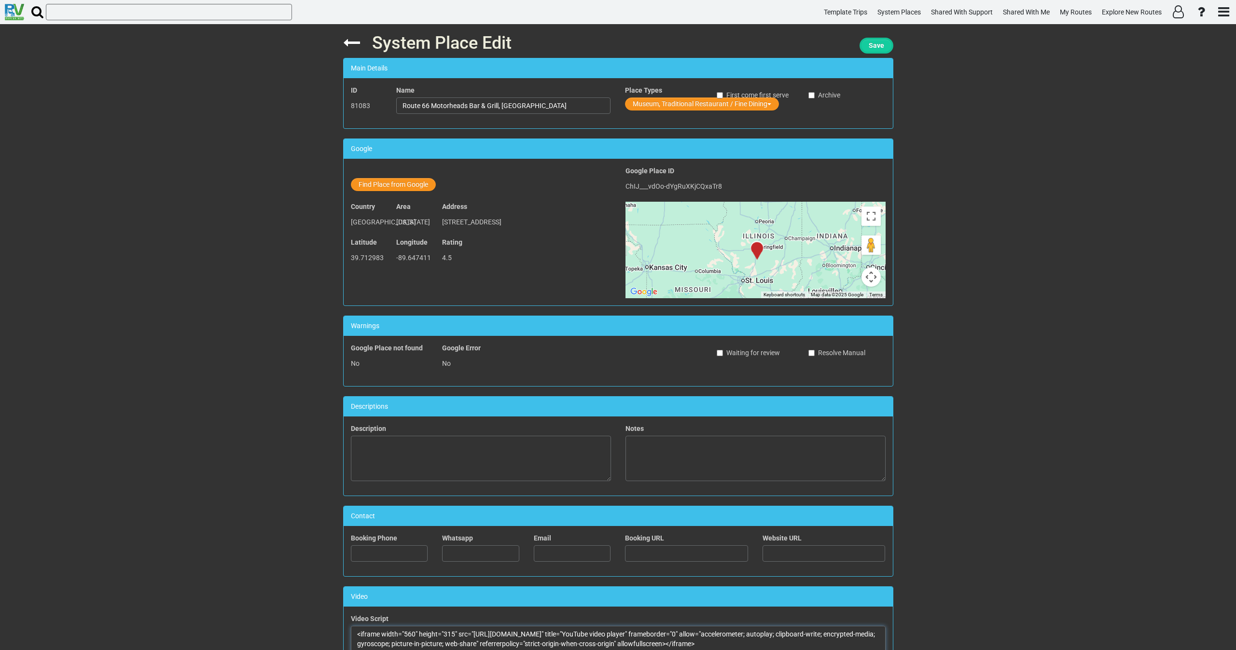
type textarea "<iframe width="560" height="315" src="https://www.youtube.com/embed/xfpKc_uNL_Y…"
click at [879, 43] on span "Save" at bounding box center [876, 46] width 15 height 8
click at [869, 47] on span "Save" at bounding box center [876, 46] width 15 height 8
click at [349, 43] on icon at bounding box center [351, 42] width 17 height 17
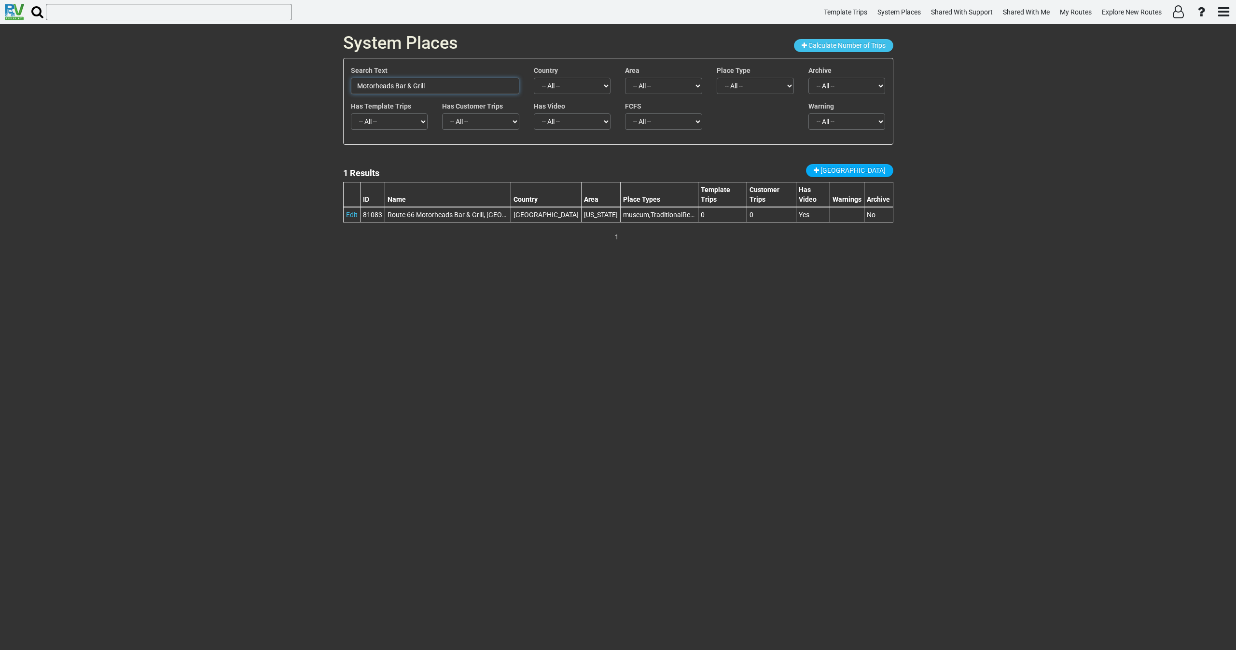
drag, startPoint x: 436, startPoint y: 88, endPoint x: 284, endPoint y: 86, distance: 151.6
click at [284, 86] on div "System Places Calculate Number of Trips Search Text Motorheads Bar & Grill Coun…" at bounding box center [618, 337] width 1236 height 626
paste input "Cozy Dog Drive In"
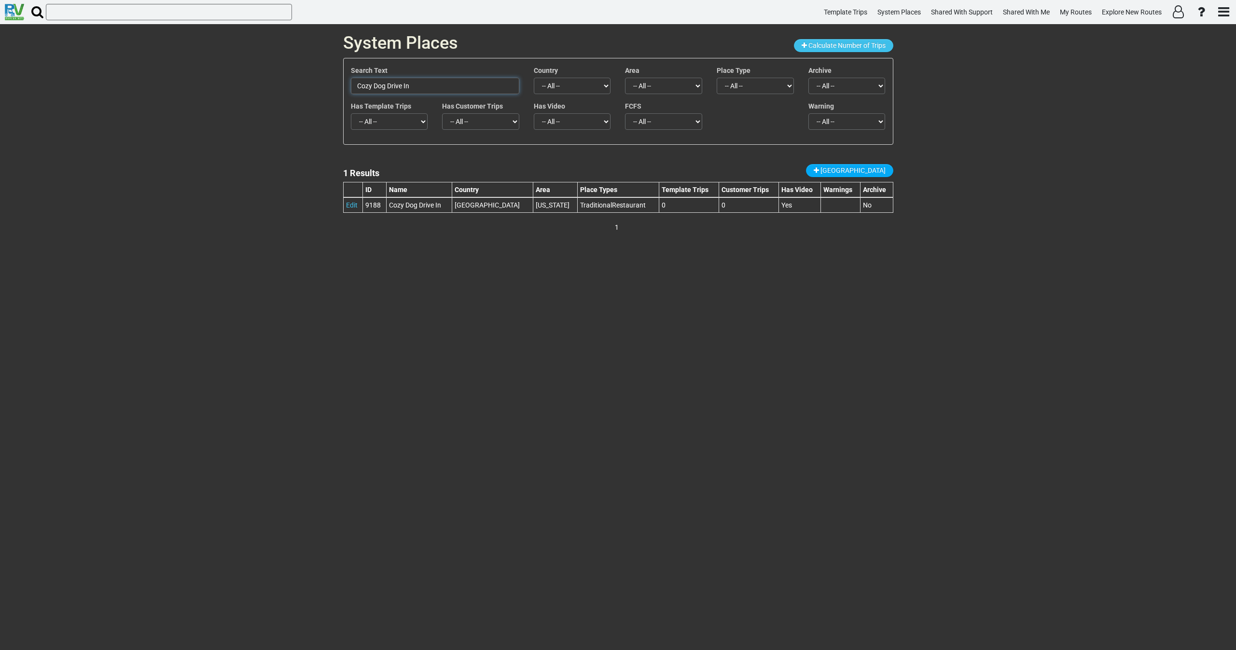
drag, startPoint x: 419, startPoint y: 84, endPoint x: 257, endPoint y: 80, distance: 161.8
click at [264, 83] on div "System Places Calculate Number of Trips Search Text Cozy Dog Drive In Country -…" at bounding box center [618, 337] width 1236 height 626
paste input "Mahan’s Filling Station p"
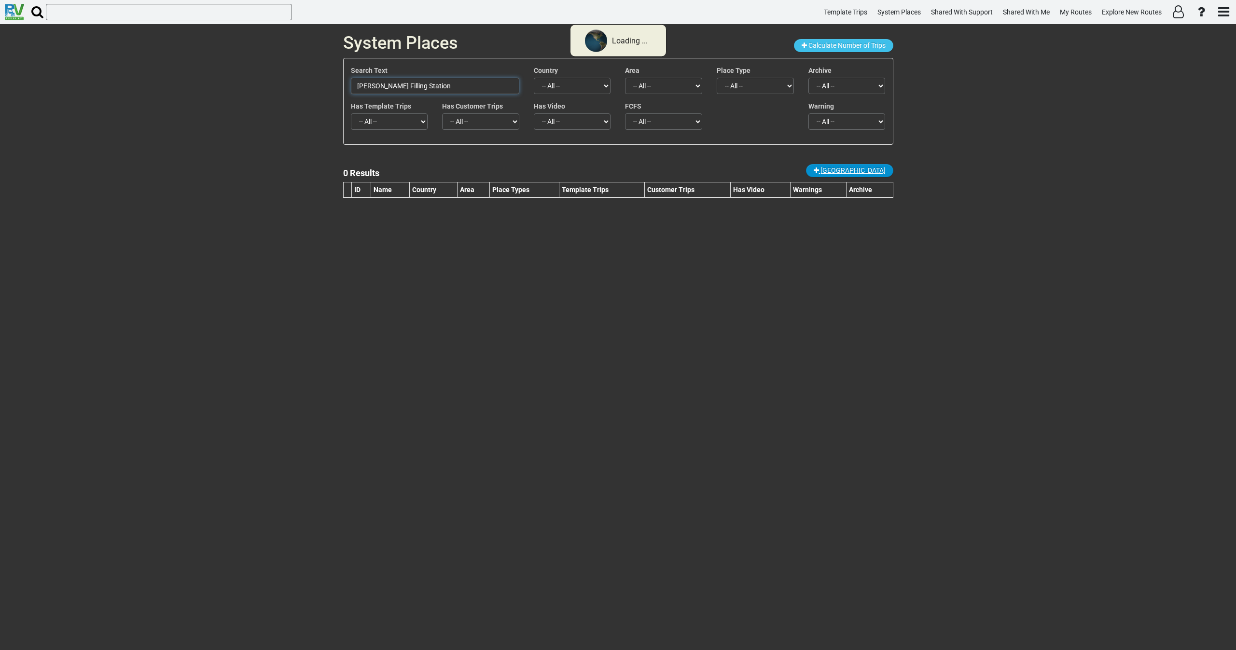
type input "Mahan’s Filling Station"
click at [864, 171] on span "New Place" at bounding box center [853, 171] width 65 height 8
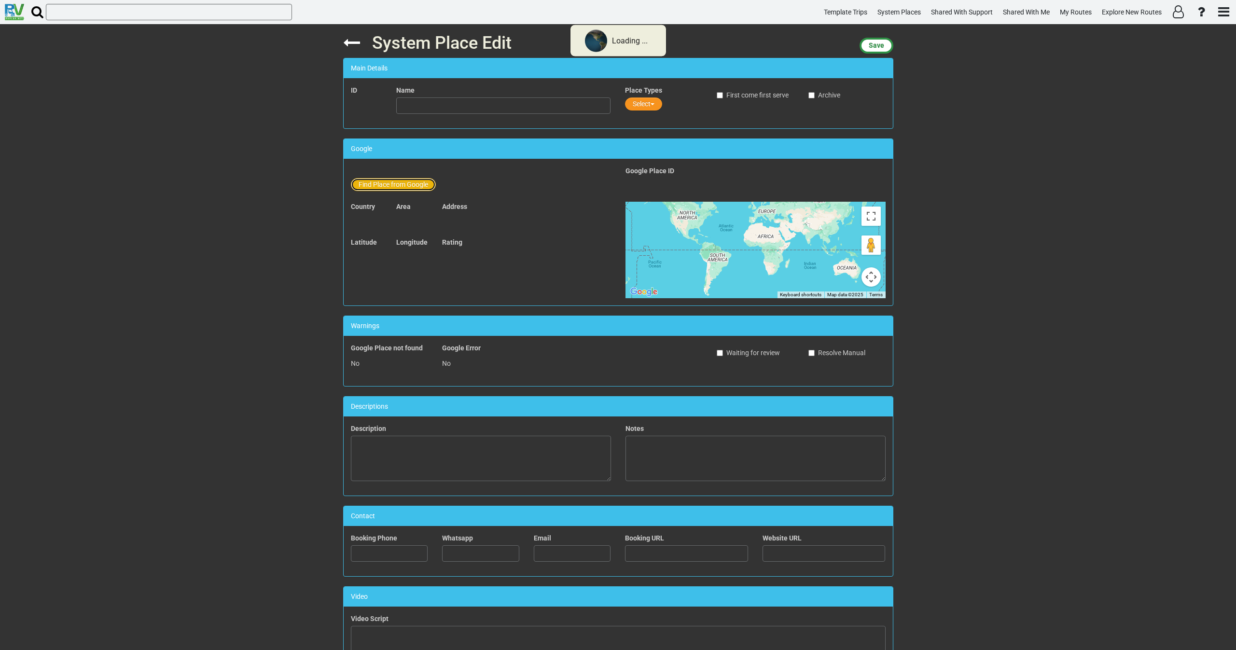
click at [386, 185] on button "Find Place from Google" at bounding box center [393, 184] width 85 height 13
click at [414, 186] on input "text" at bounding box center [504, 186] width 214 height 16
paste input "Mahan’s Filling Station p"
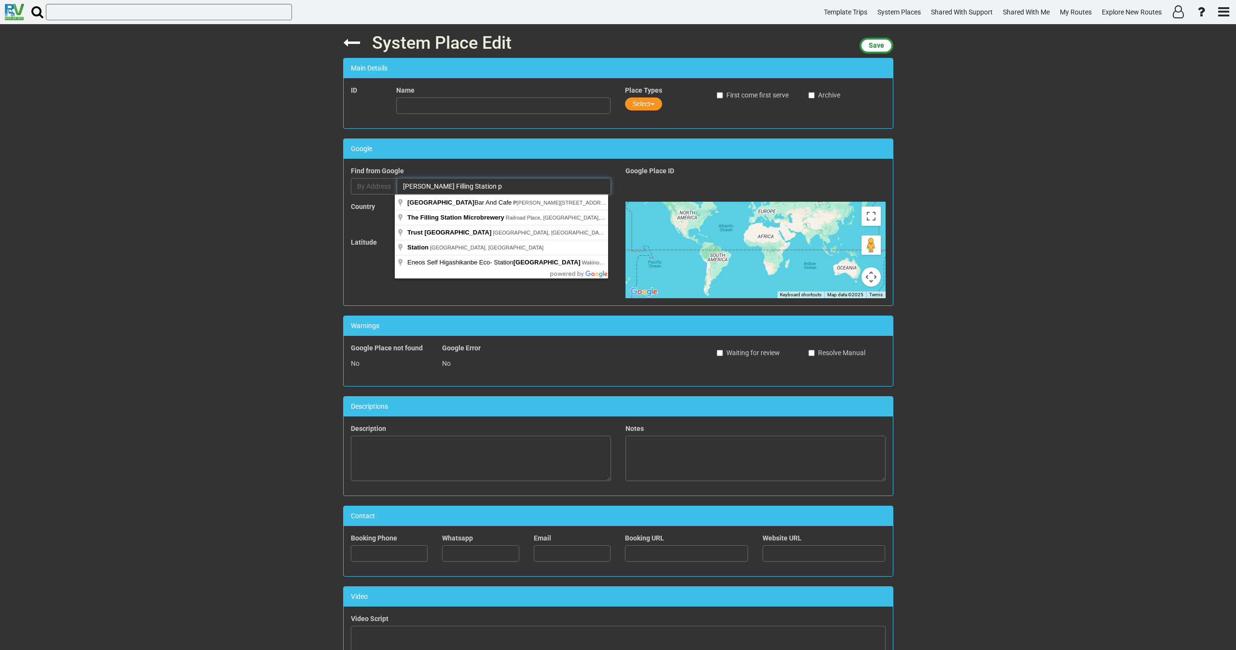
drag, startPoint x: 493, startPoint y: 183, endPoint x: 349, endPoint y: 181, distance: 144.4
click at [351, 181] on div "By Address Mahan’s Filling Station p" at bounding box center [481, 186] width 260 height 16
paste input "'s Filling Station | Springfield, Illinois"
type input "Mahan's Filling Station | Springfield, Illinois"
